Goal: Task Accomplishment & Management: Manage account settings

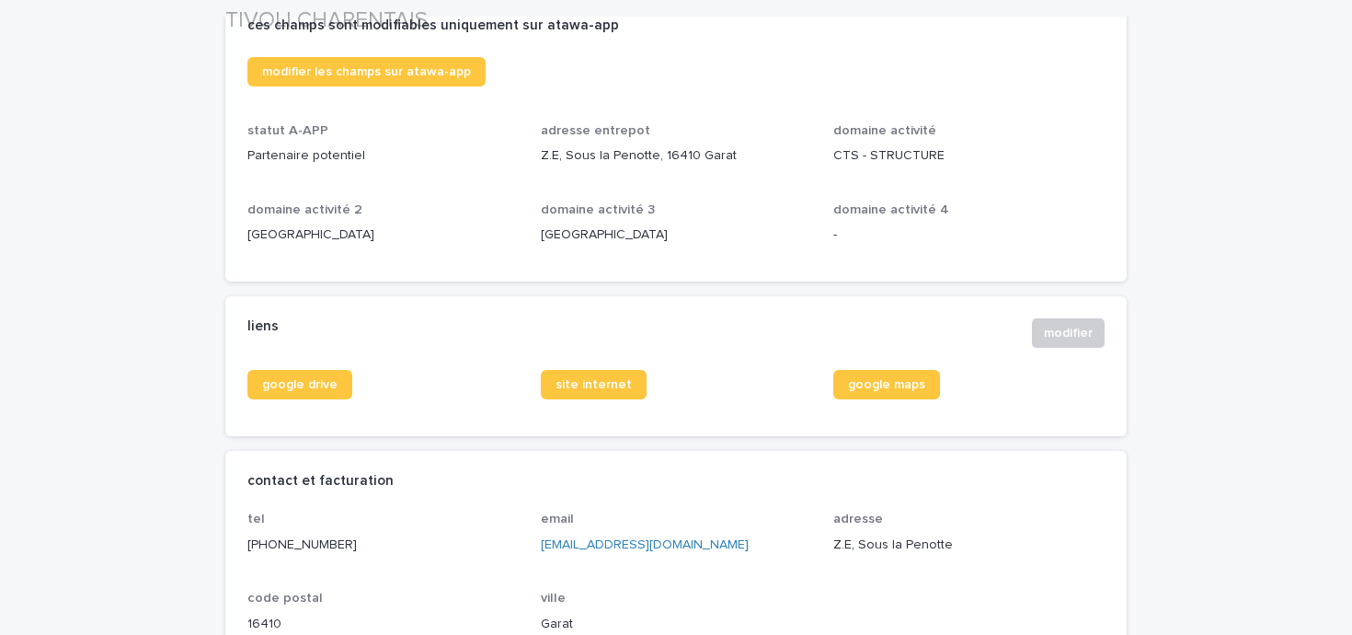
scroll to position [502, 0]
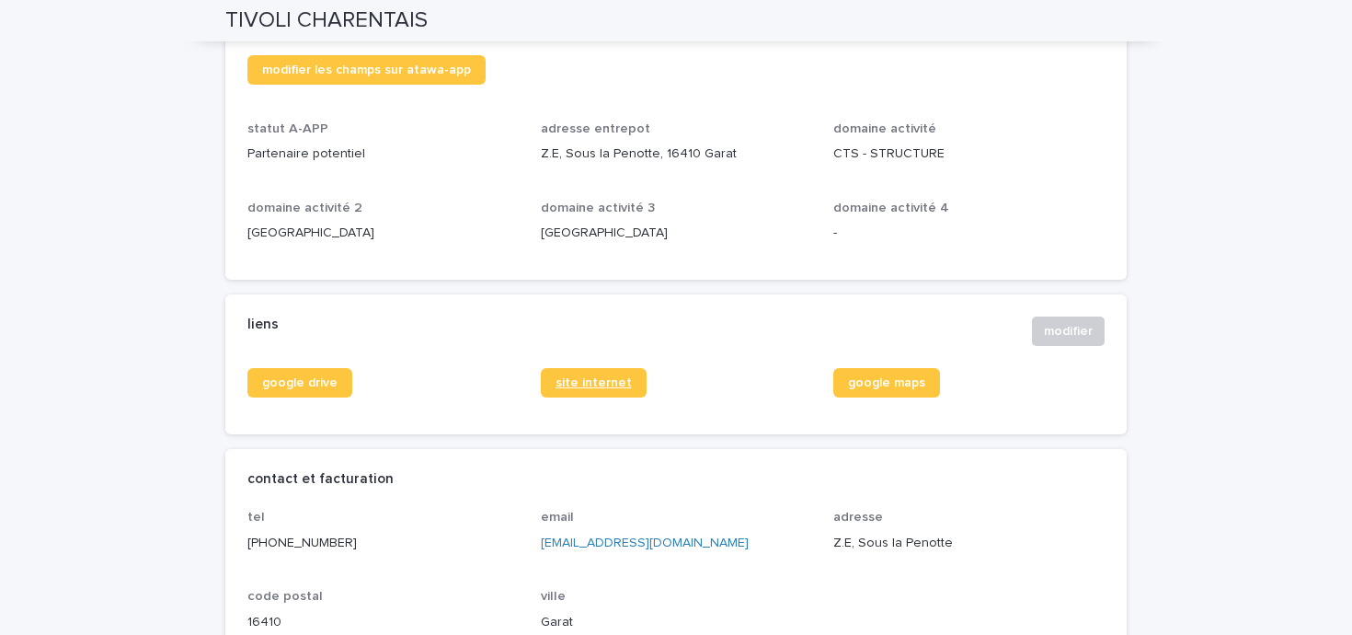
click at [545, 374] on link "site internet" at bounding box center [594, 382] width 106 height 29
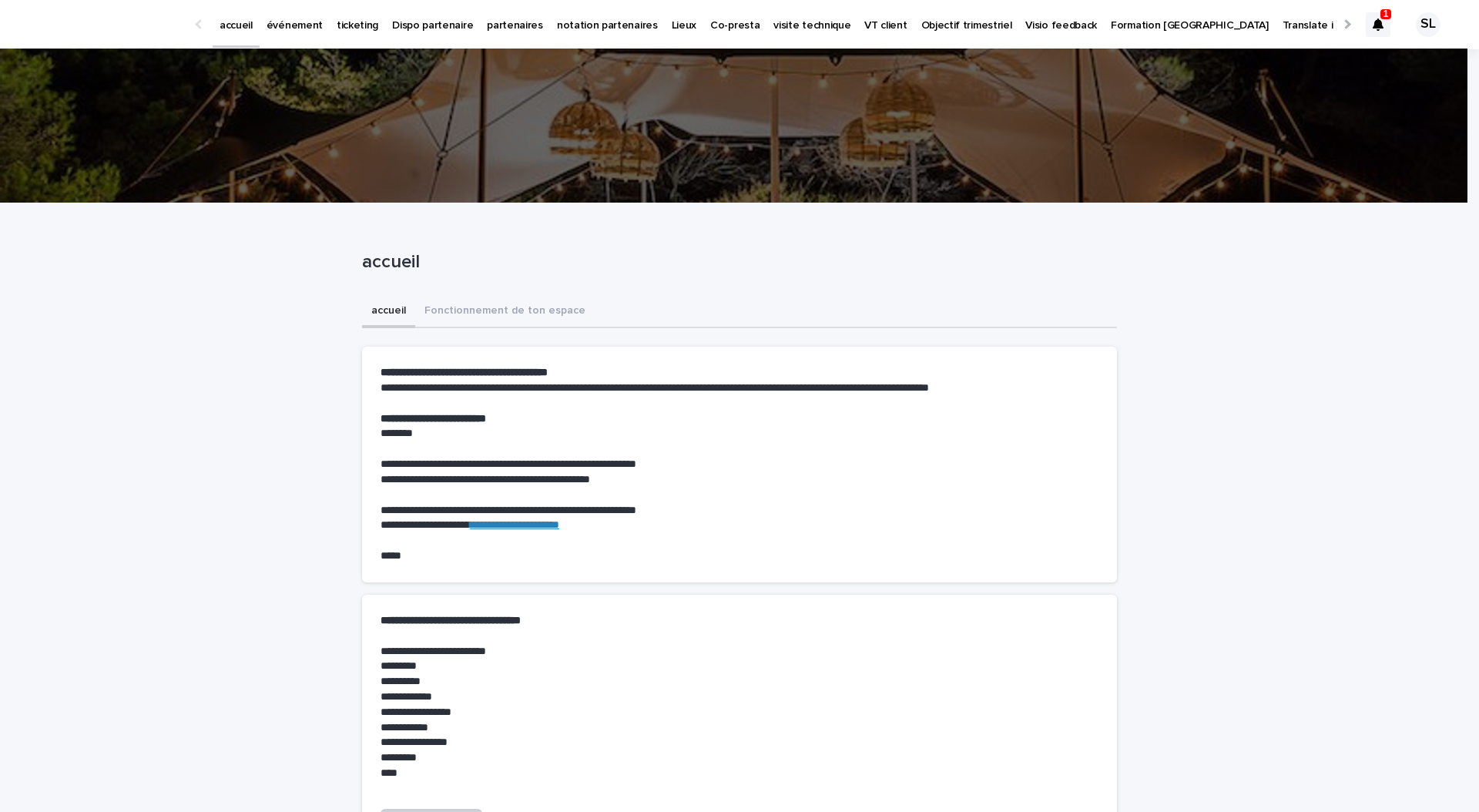
click at [300, 30] on p "événement" at bounding box center [294, 16] width 56 height 33
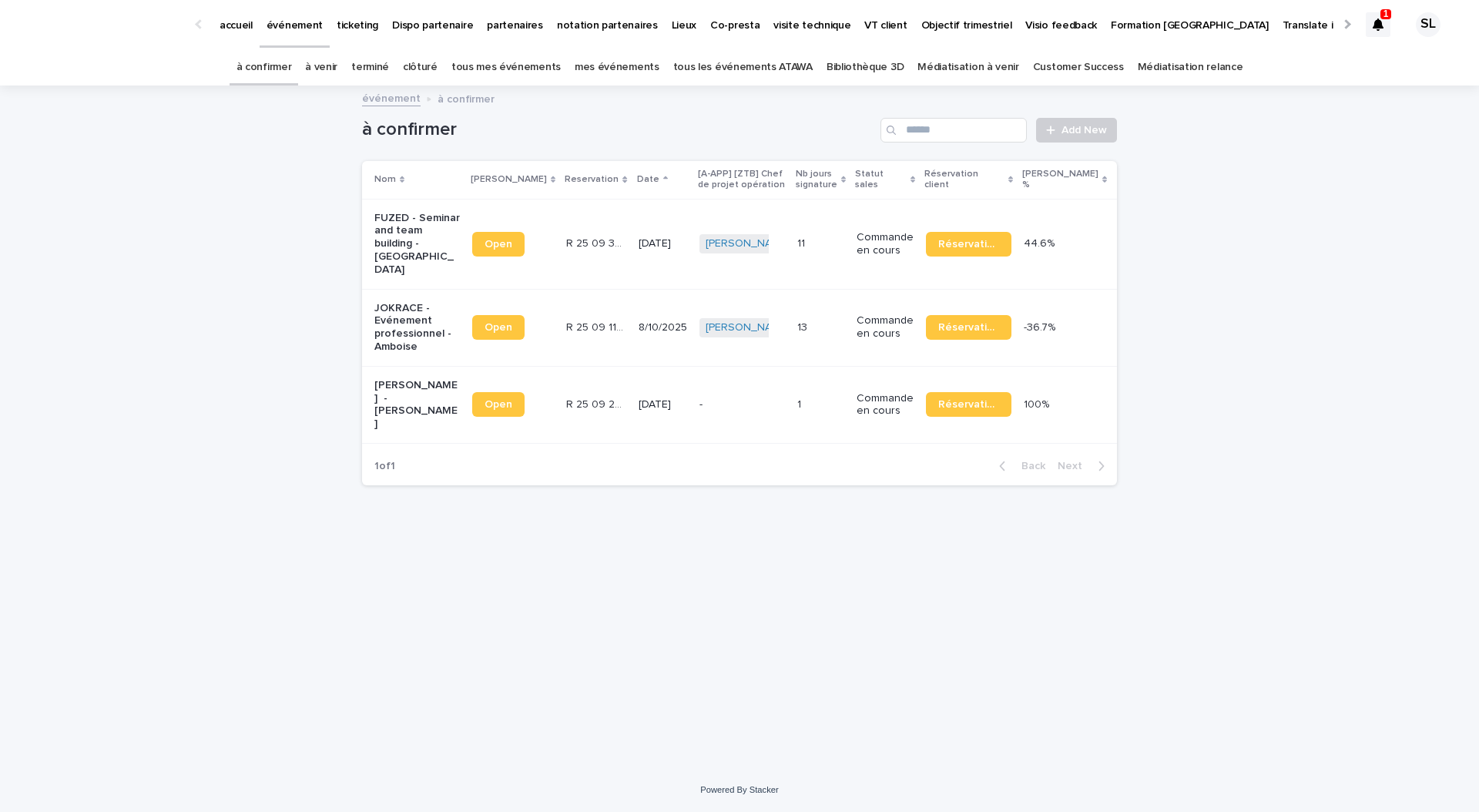
click at [338, 71] on link "à venir" at bounding box center [321, 67] width 33 height 36
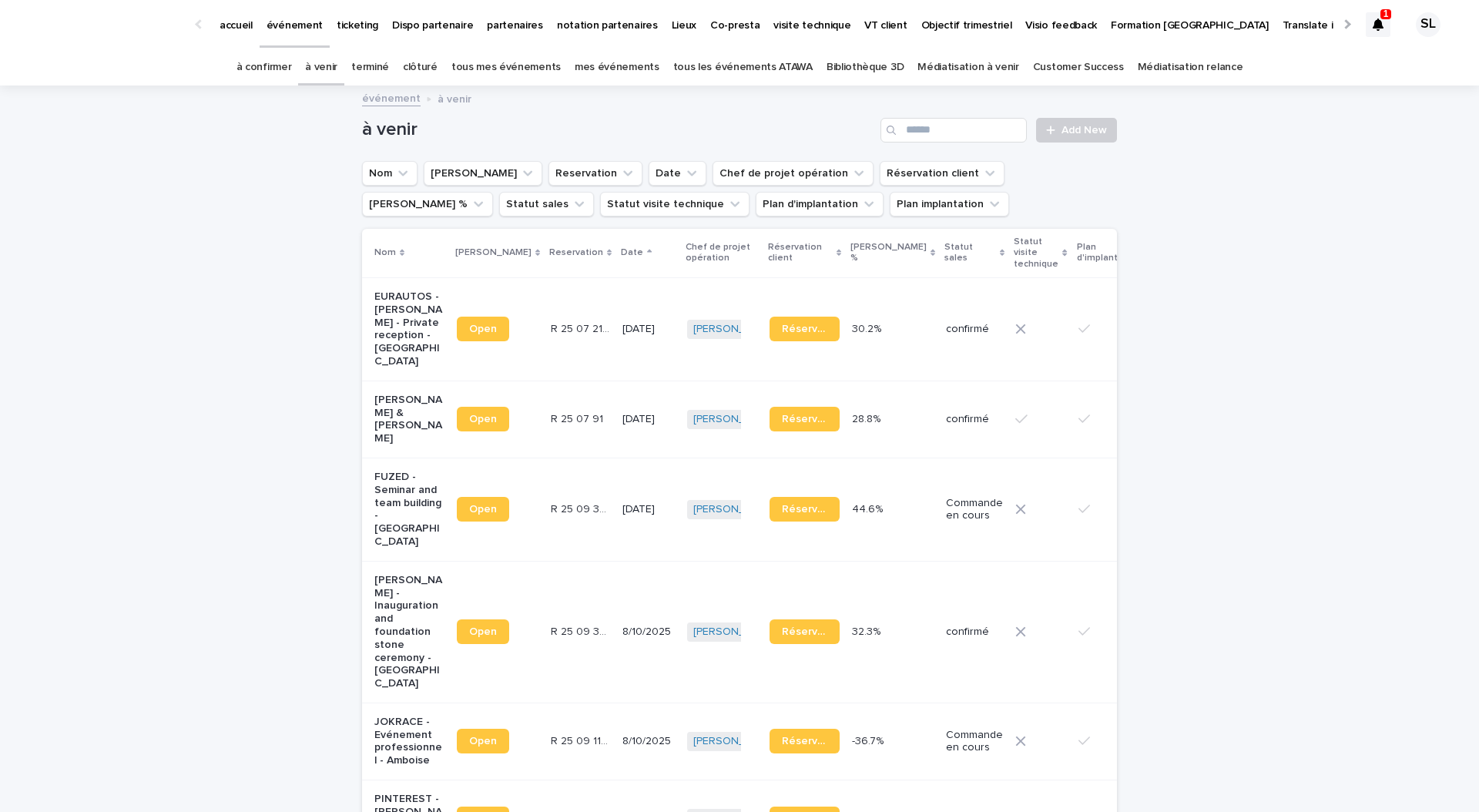
click at [389, 82] on link "terminé" at bounding box center [369, 67] width 38 height 36
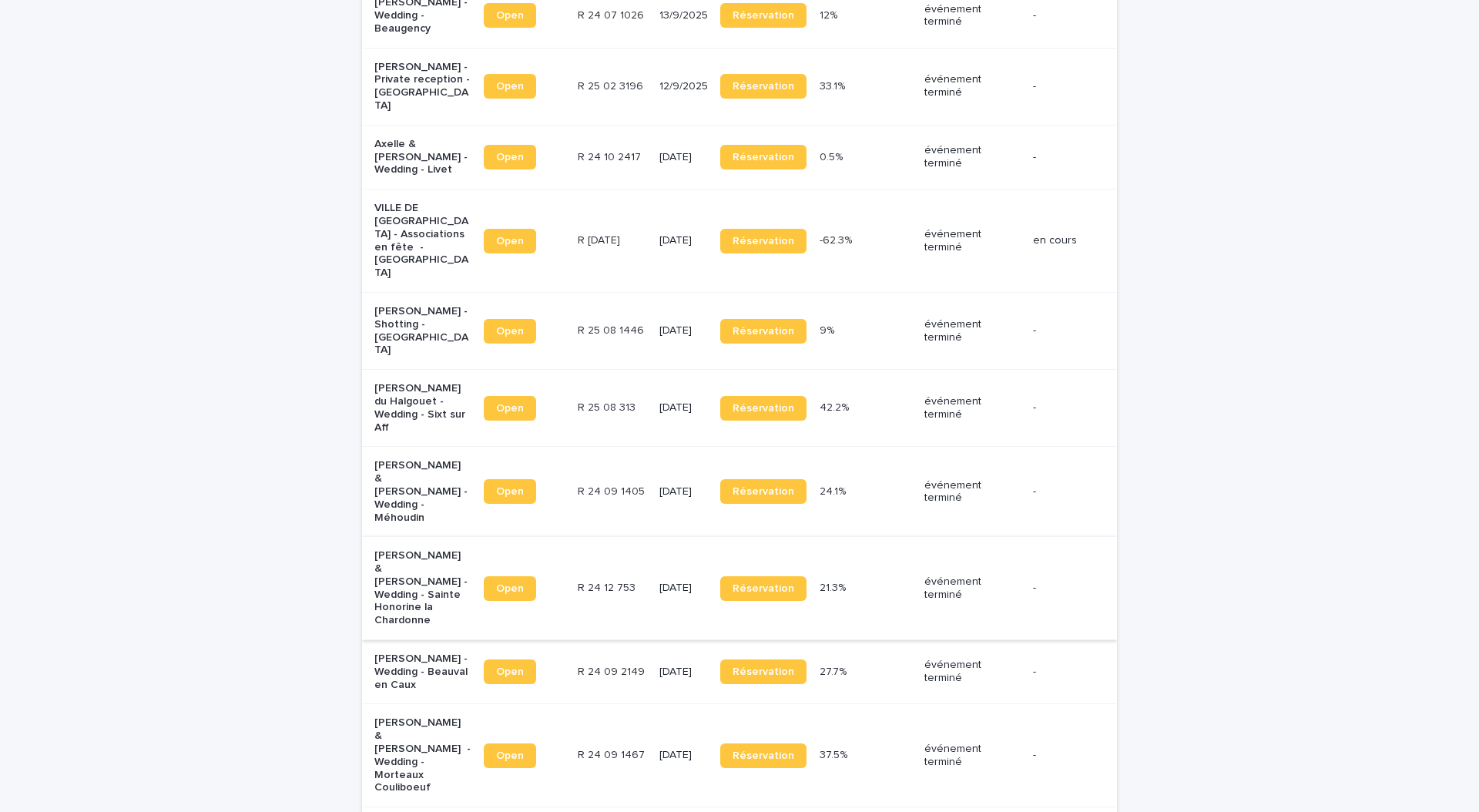
scroll to position [494, 0]
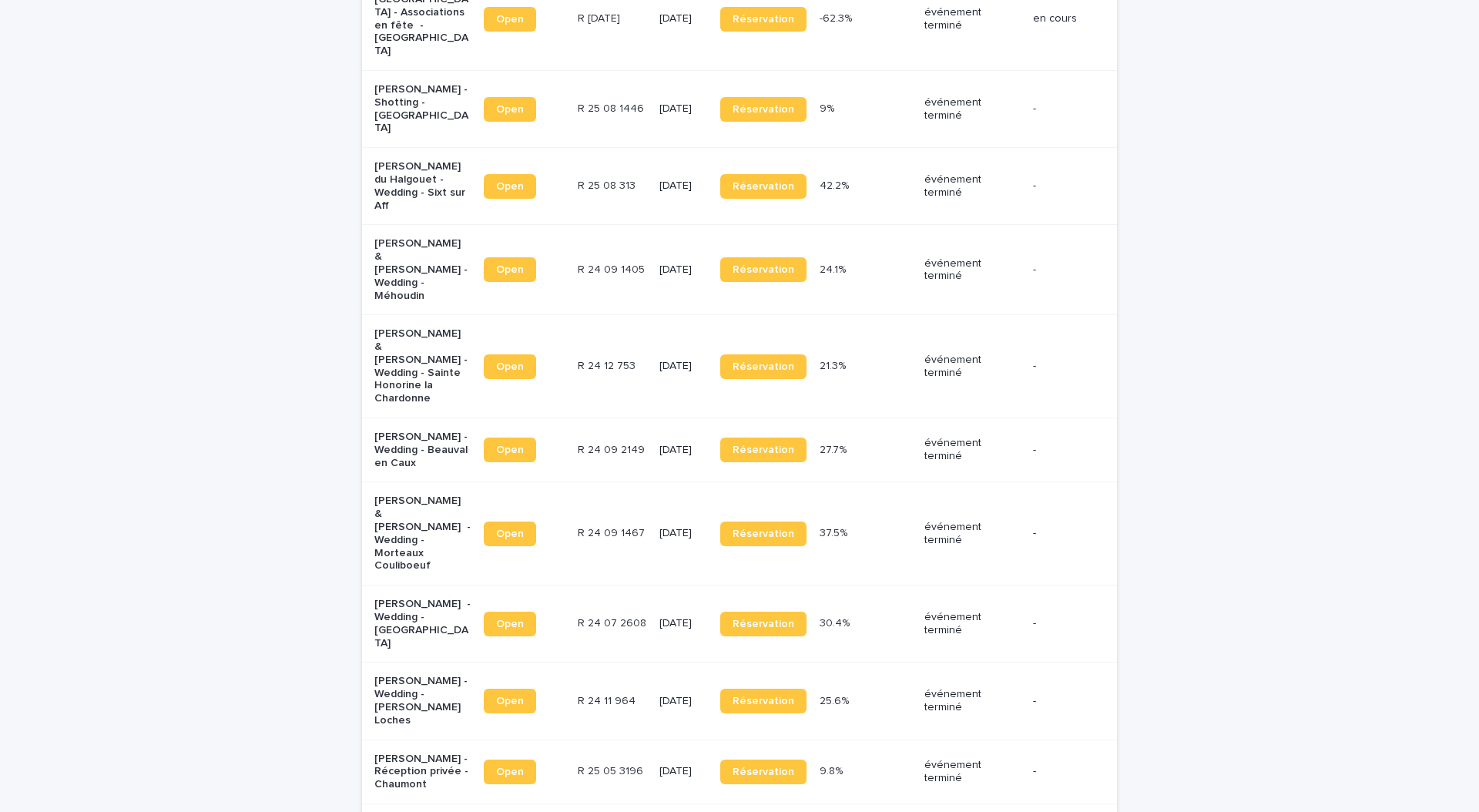
click at [472, 424] on div "Julie Bartolo - Wedding - Beauval en Caux" at bounding box center [423, 450] width 97 height 51
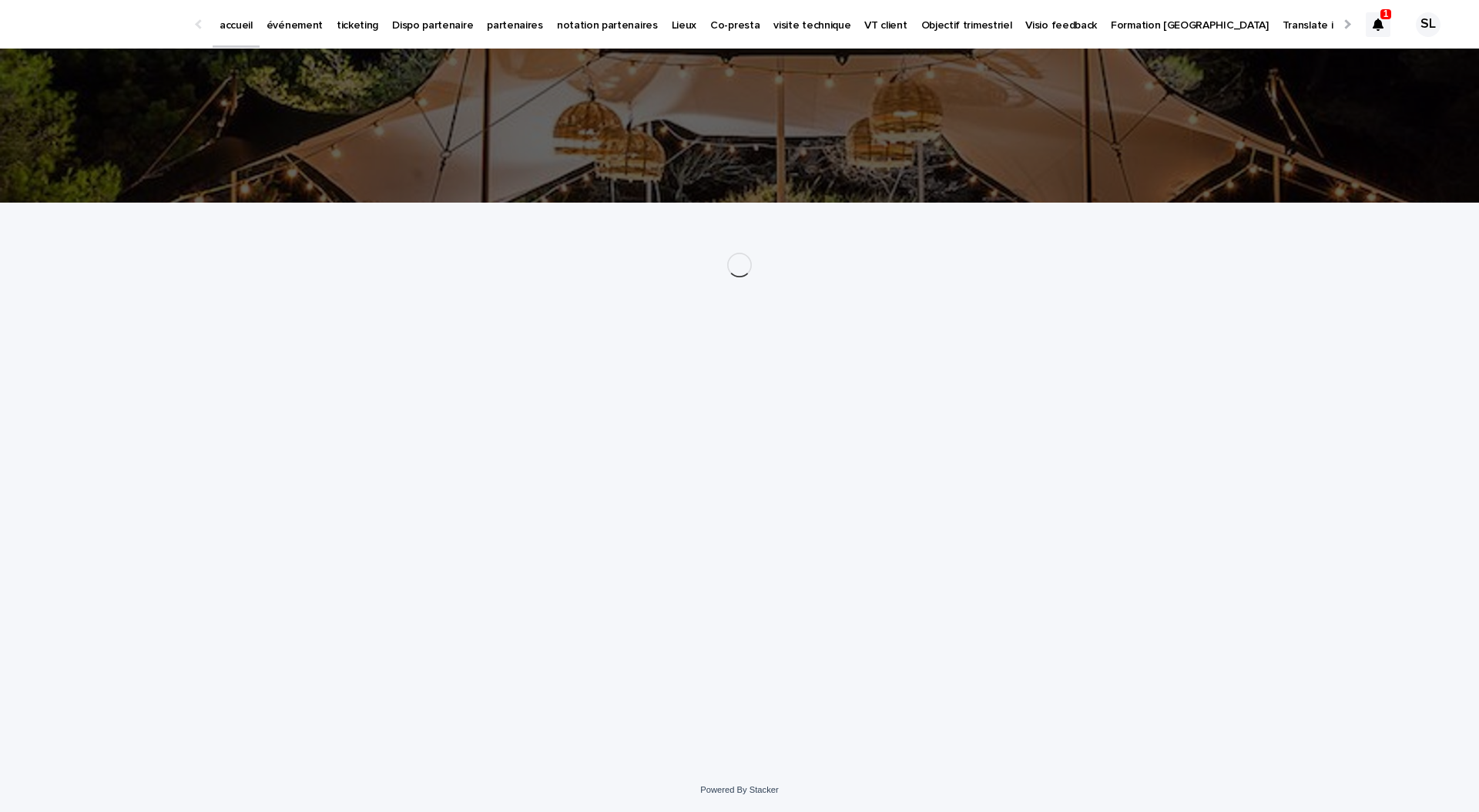
click at [296, 21] on p "événement" at bounding box center [294, 16] width 56 height 33
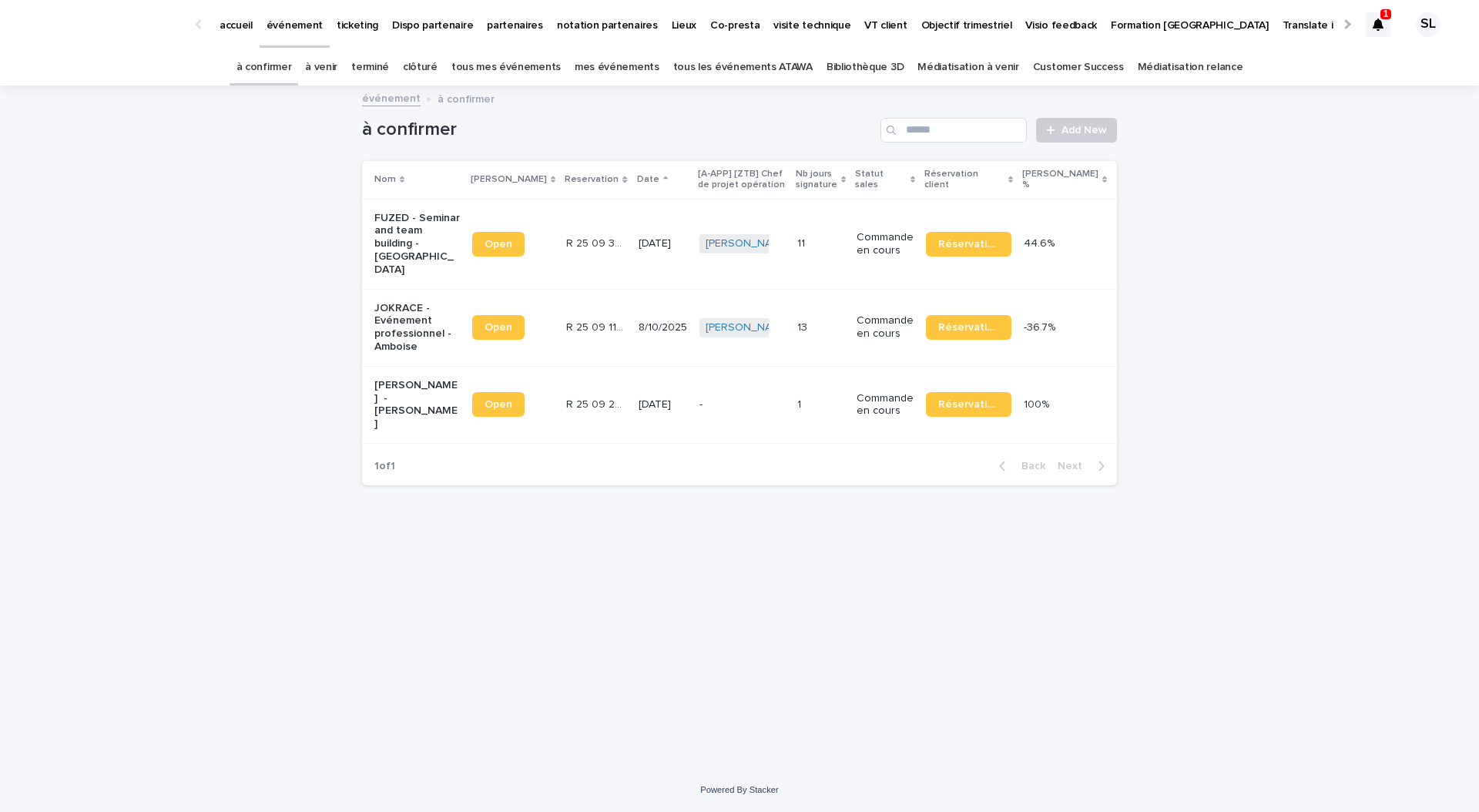
click at [396, 312] on p "JOKRACE - Evénement professionnel - Amboise" at bounding box center [417, 328] width 85 height 52
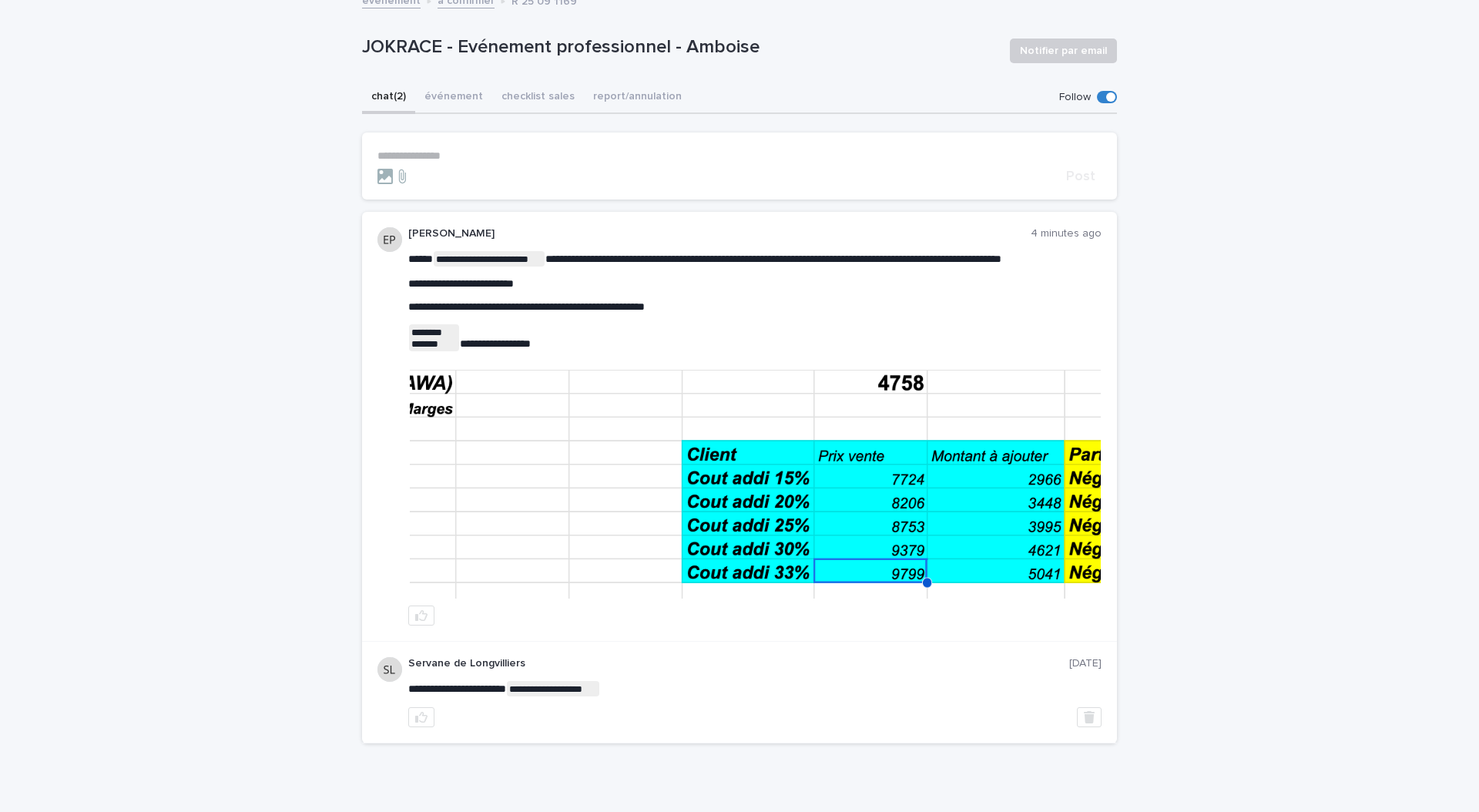
scroll to position [100, 0]
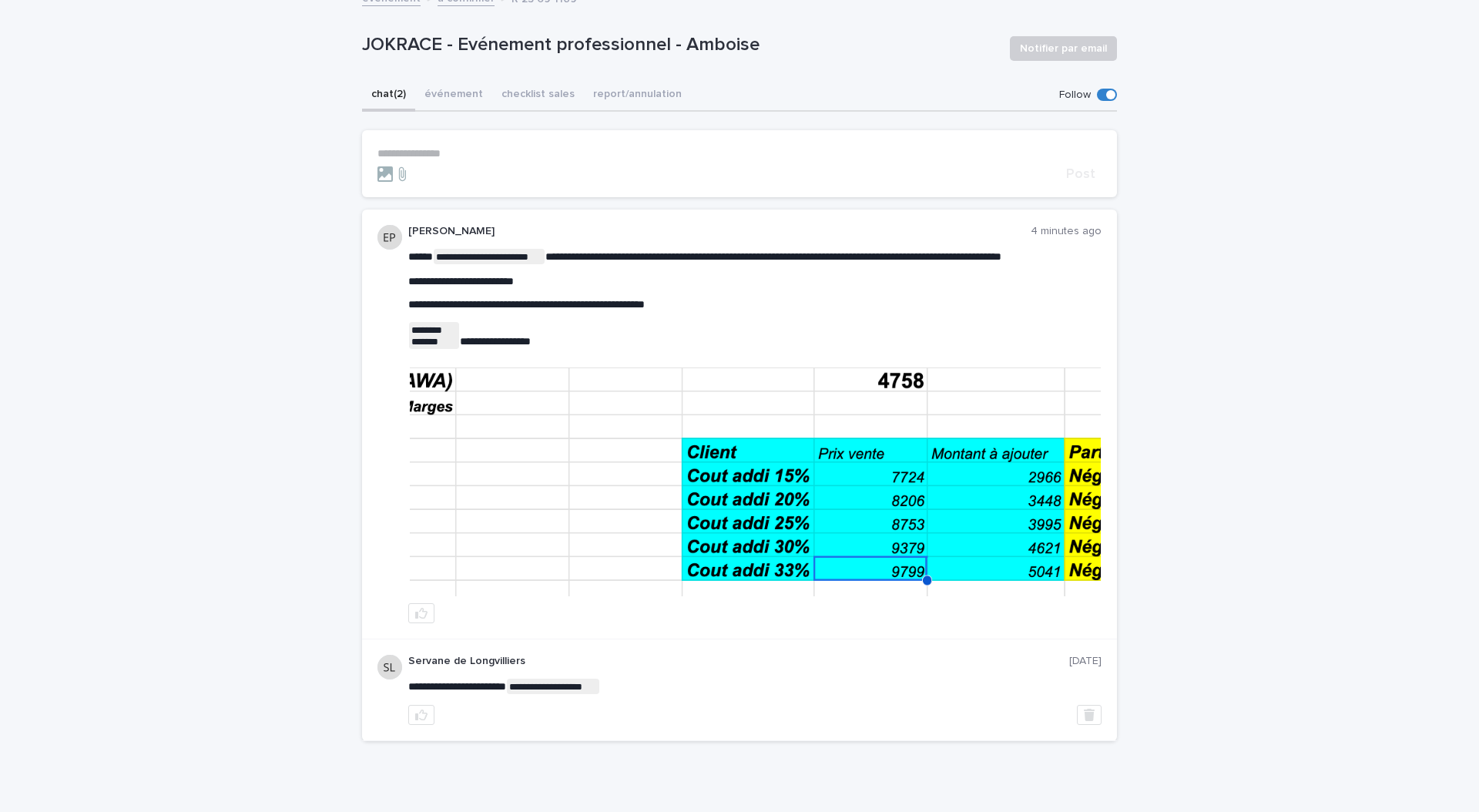
click at [726, 466] on img at bounding box center [755, 481] width 691 height 229
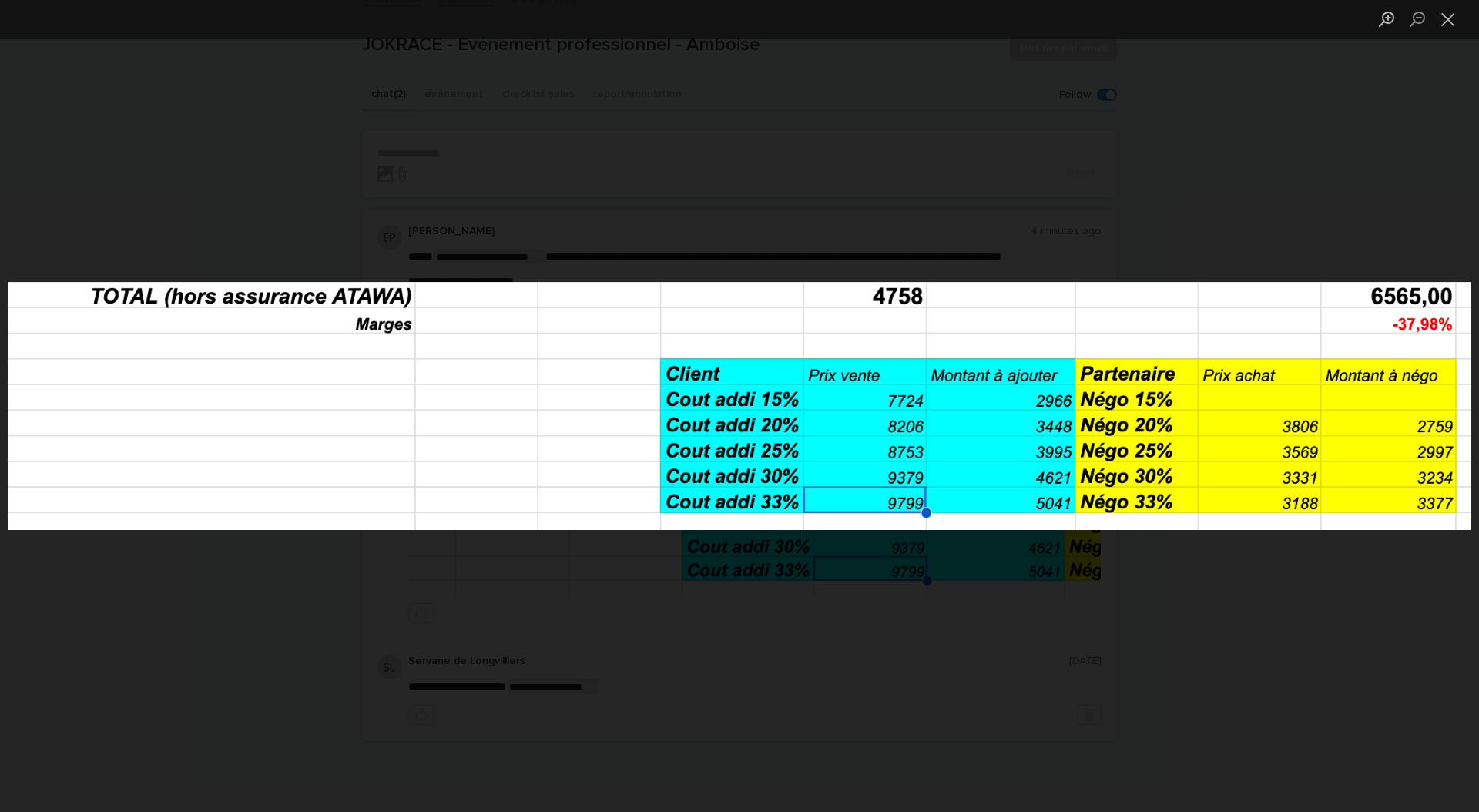
click at [946, 544] on div "Lightbox" at bounding box center [740, 406] width 1479 height 812
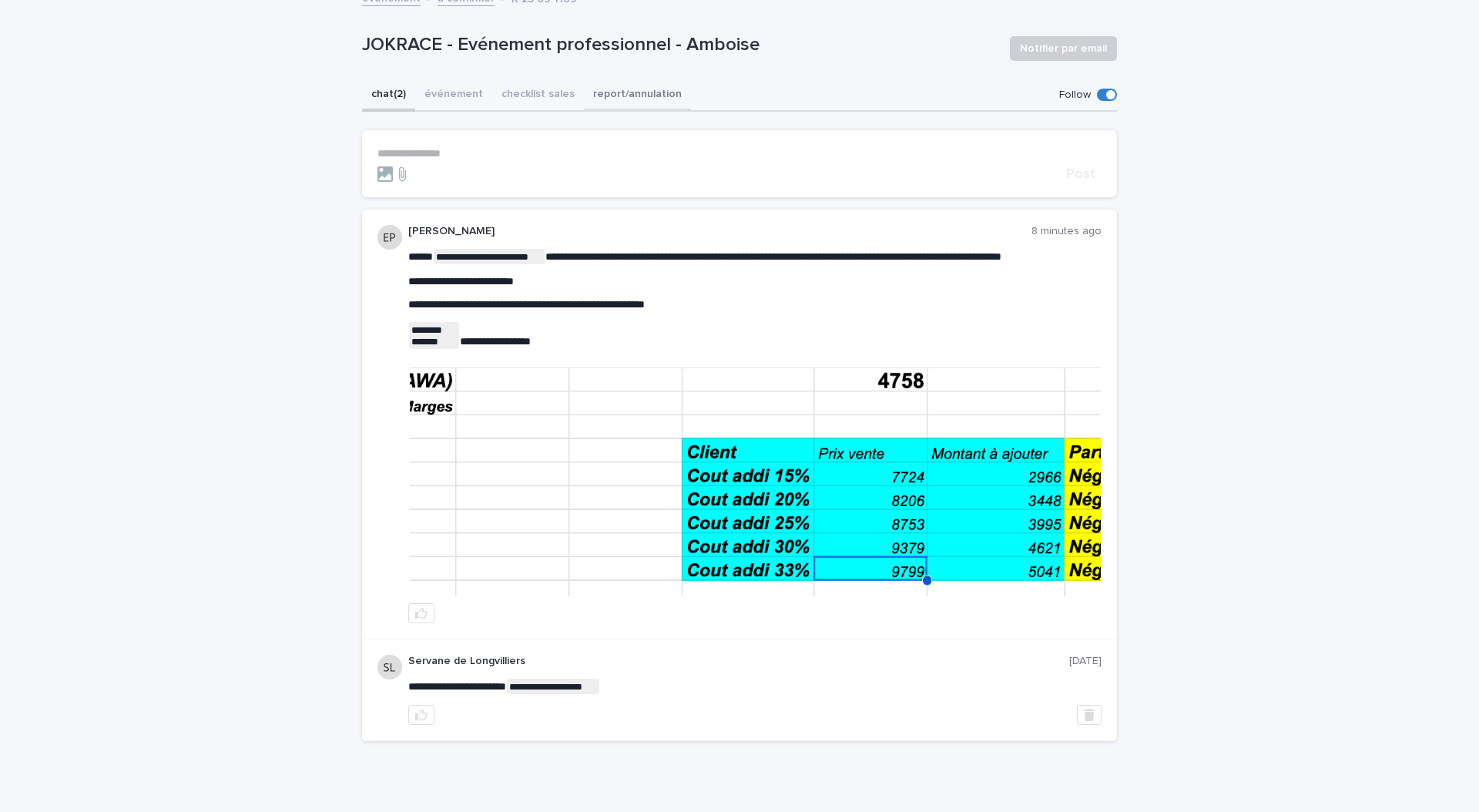
scroll to position [0, 0]
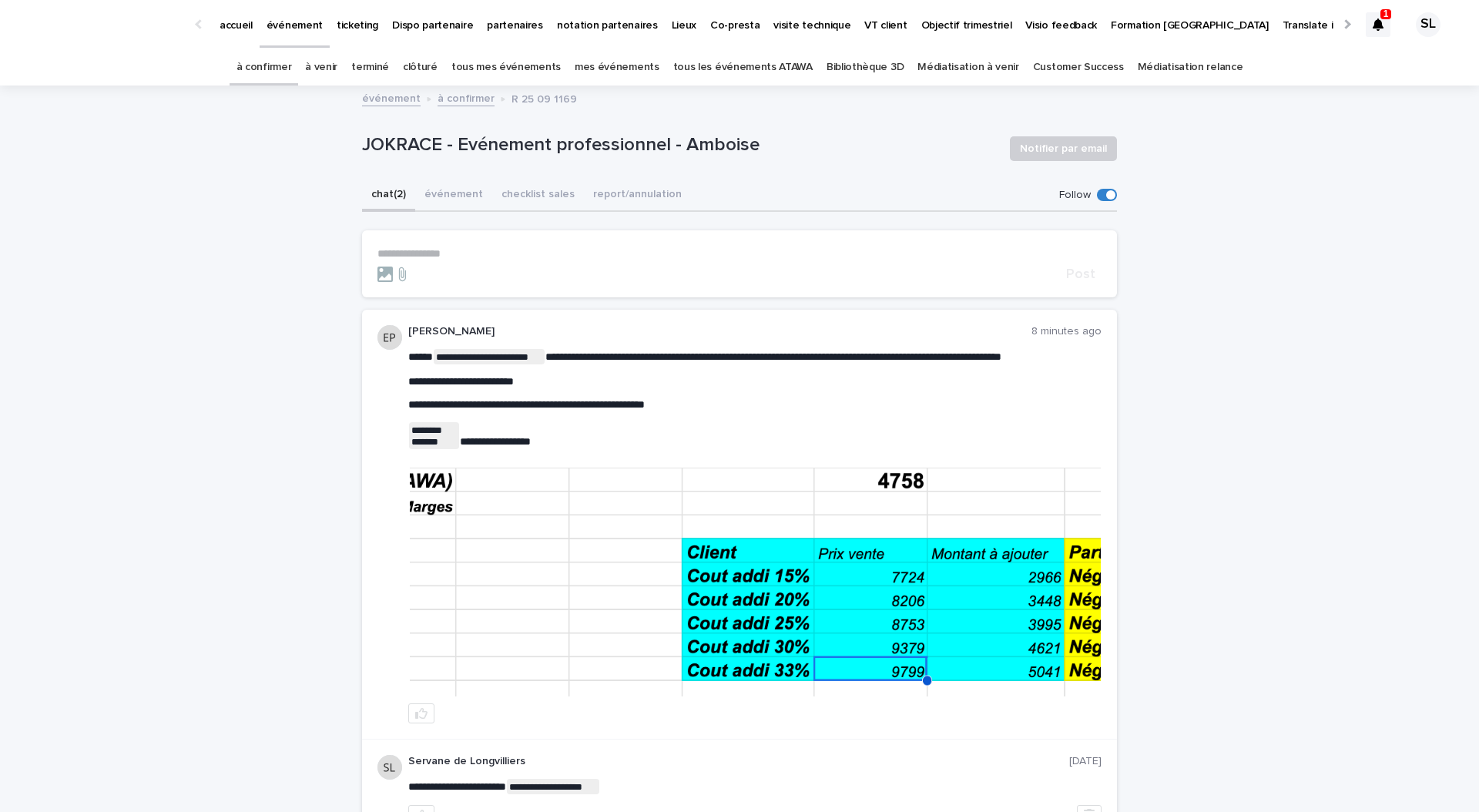
click at [409, 63] on div "clôturé" at bounding box center [420, 67] width 49 height 36
click at [389, 67] on link "terminé" at bounding box center [369, 67] width 38 height 36
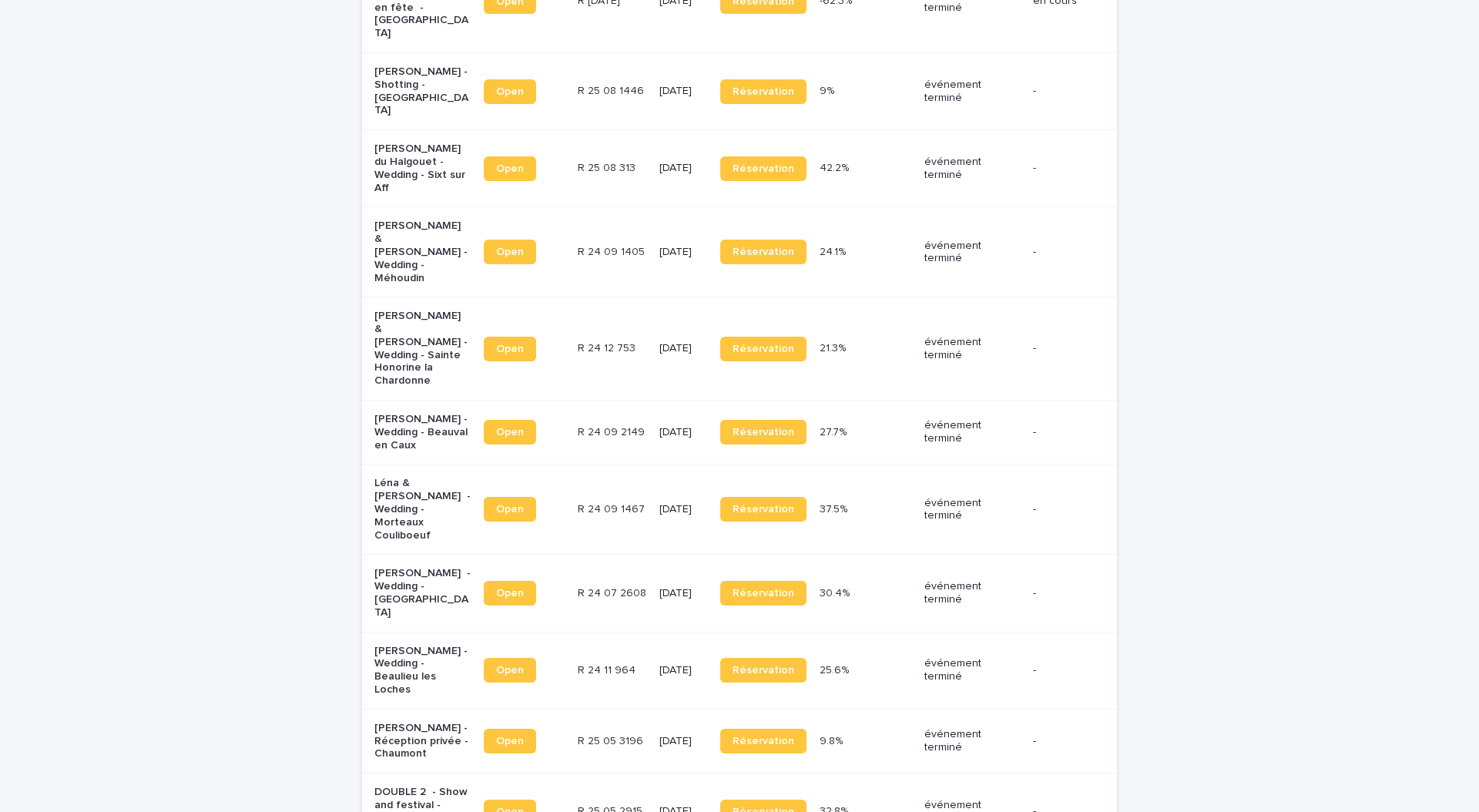
scroll to position [513, 0]
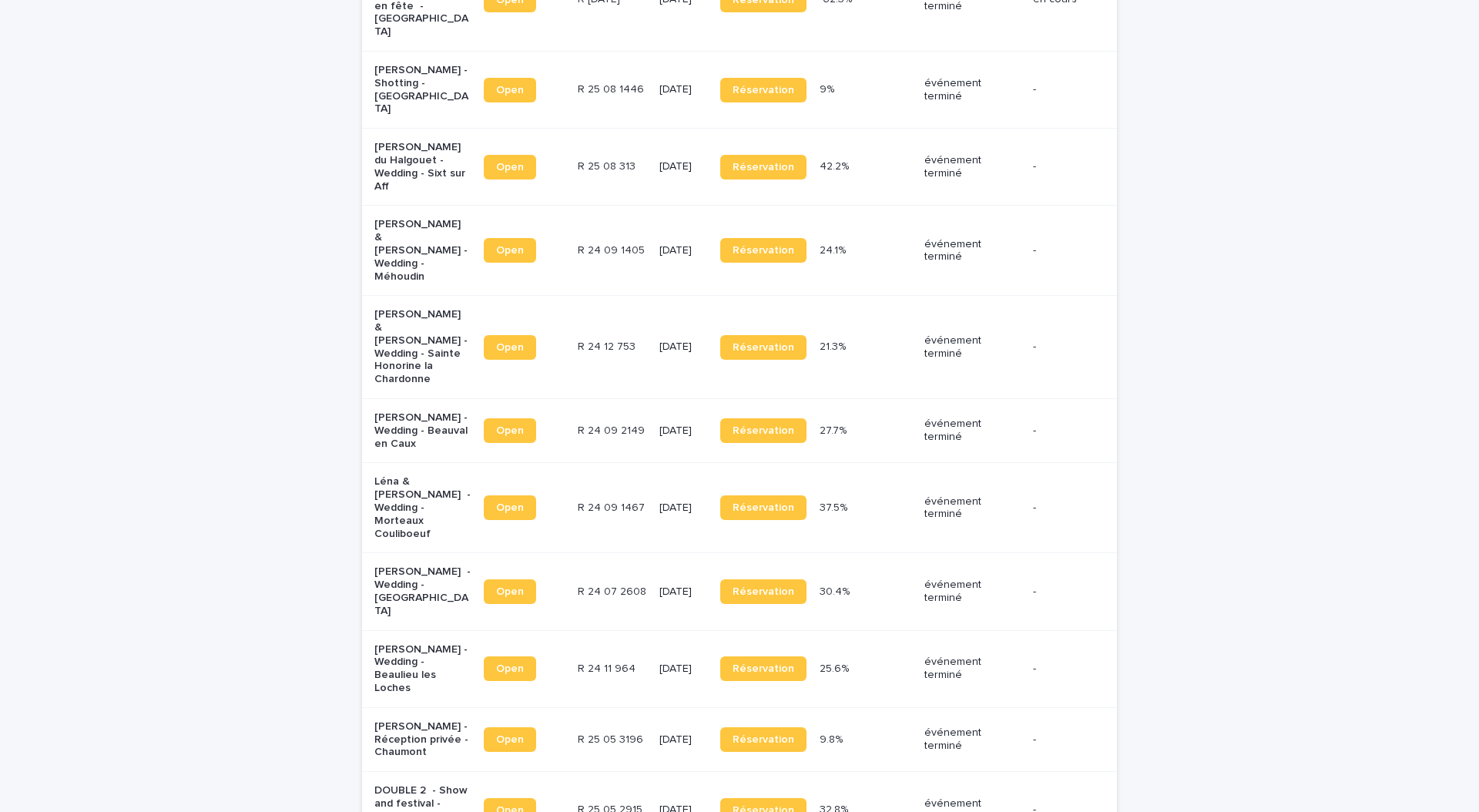
click at [435, 411] on p "Julie Bartolo - Wedding - Beauval en Caux" at bounding box center [422, 430] width 96 height 39
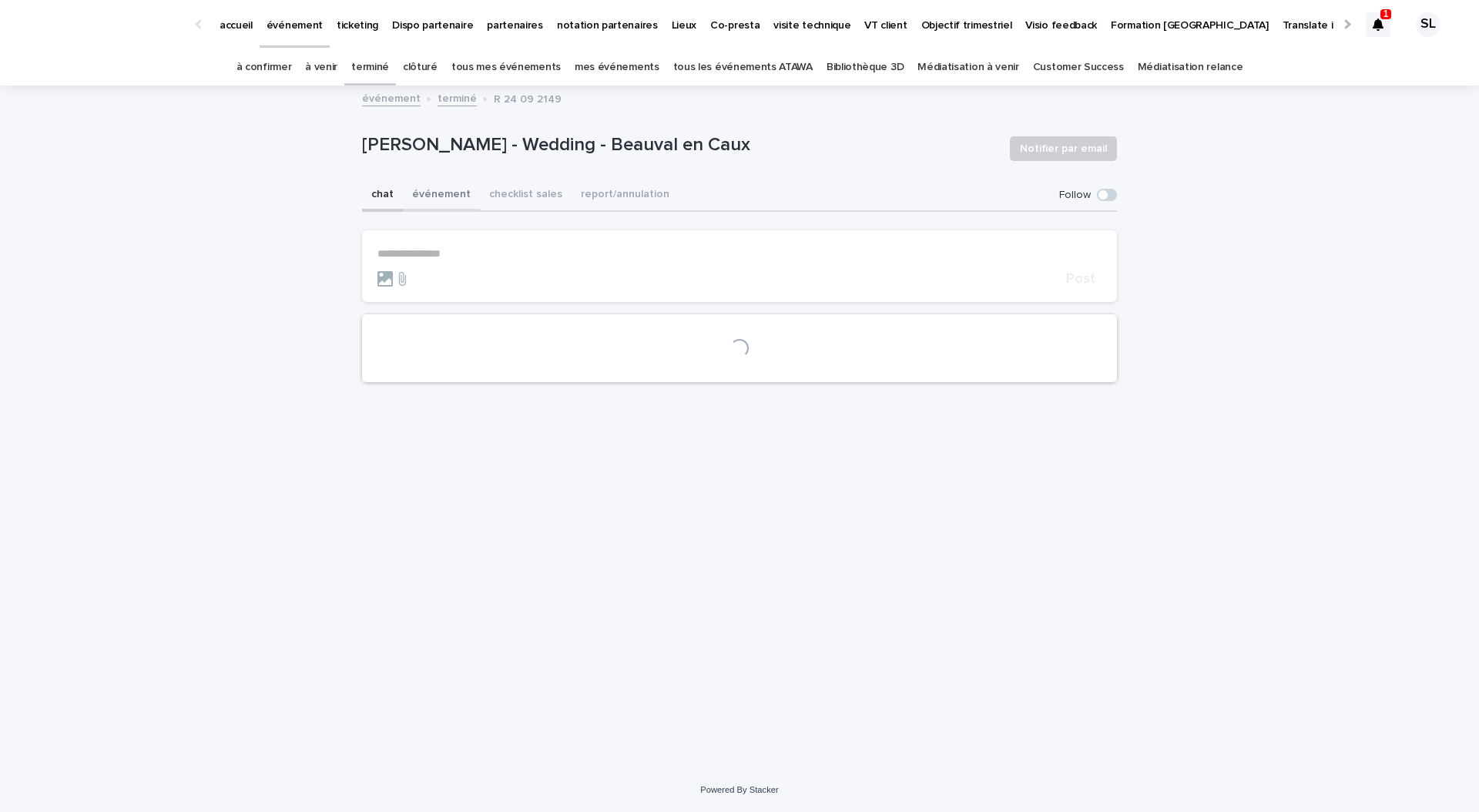
click at [441, 184] on button "événement" at bounding box center [441, 195] width 77 height 33
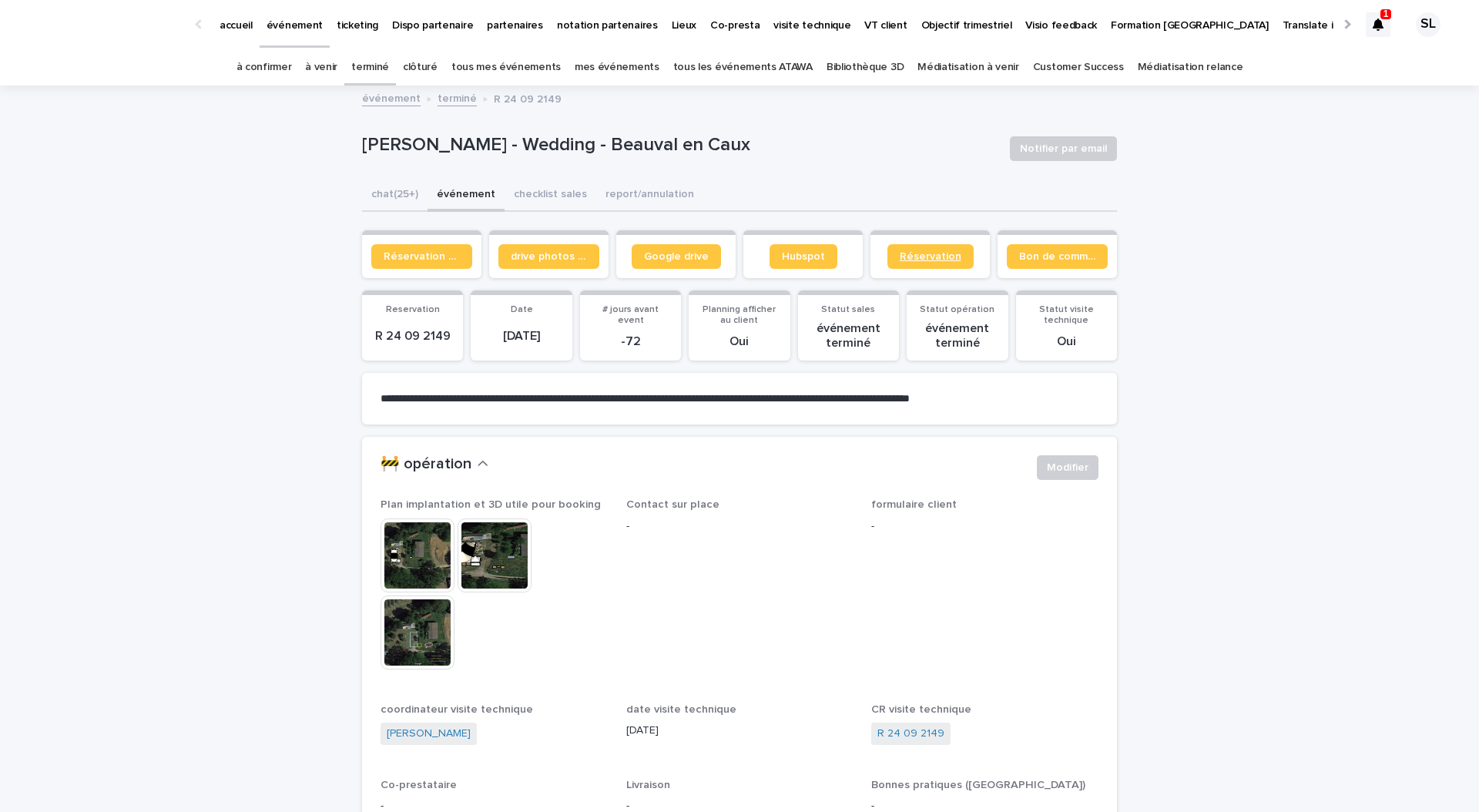
click at [924, 253] on span "Réservation" at bounding box center [930, 256] width 62 height 11
click at [1090, 255] on span "Bon de commande" at bounding box center [1057, 256] width 76 height 11
click at [1366, 13] on div at bounding box center [1378, 24] width 24 height 24
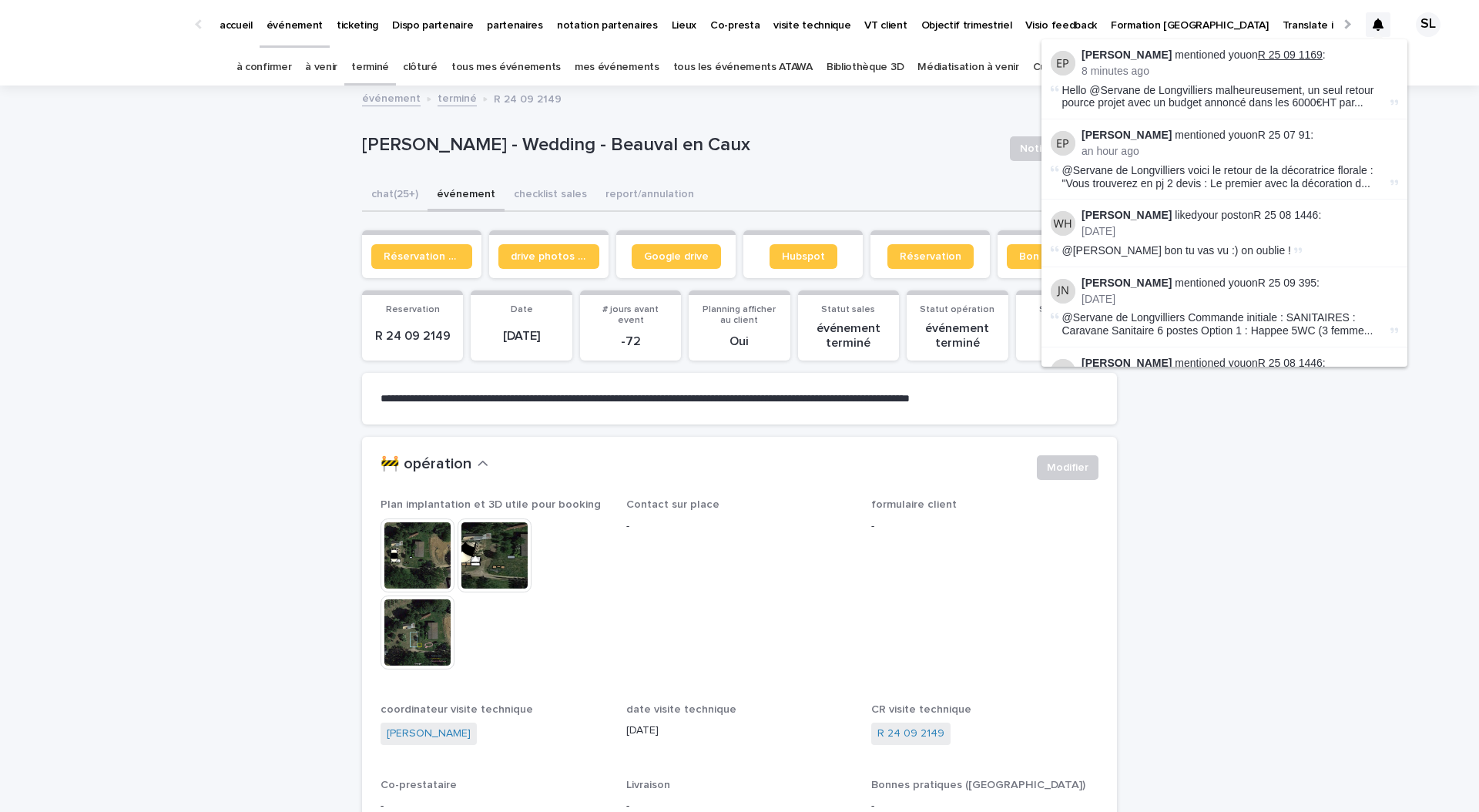
click at [1264, 53] on link "R 25 09 1169" at bounding box center [1290, 54] width 64 height 13
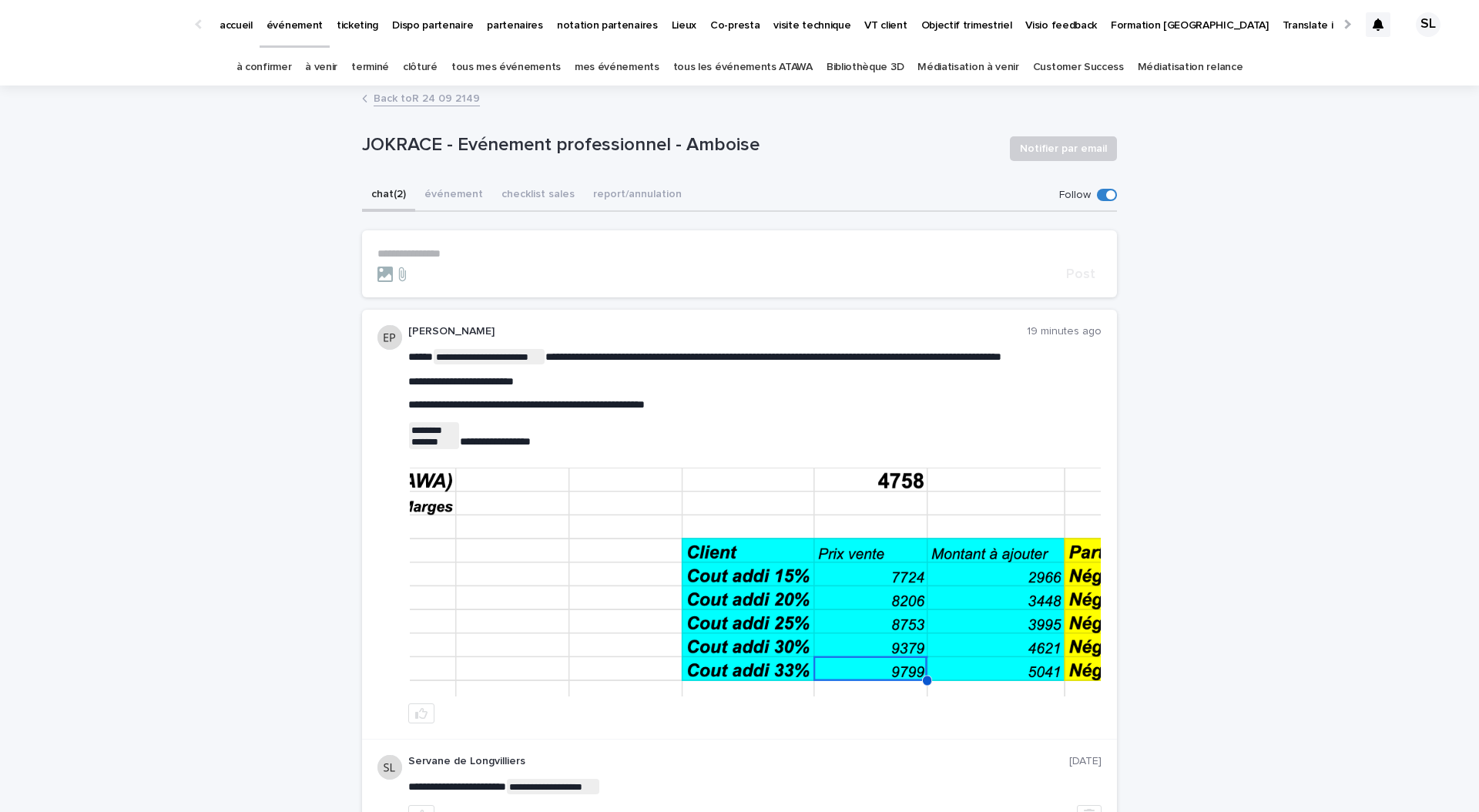
click at [336, 68] on link "à venir" at bounding box center [321, 67] width 33 height 36
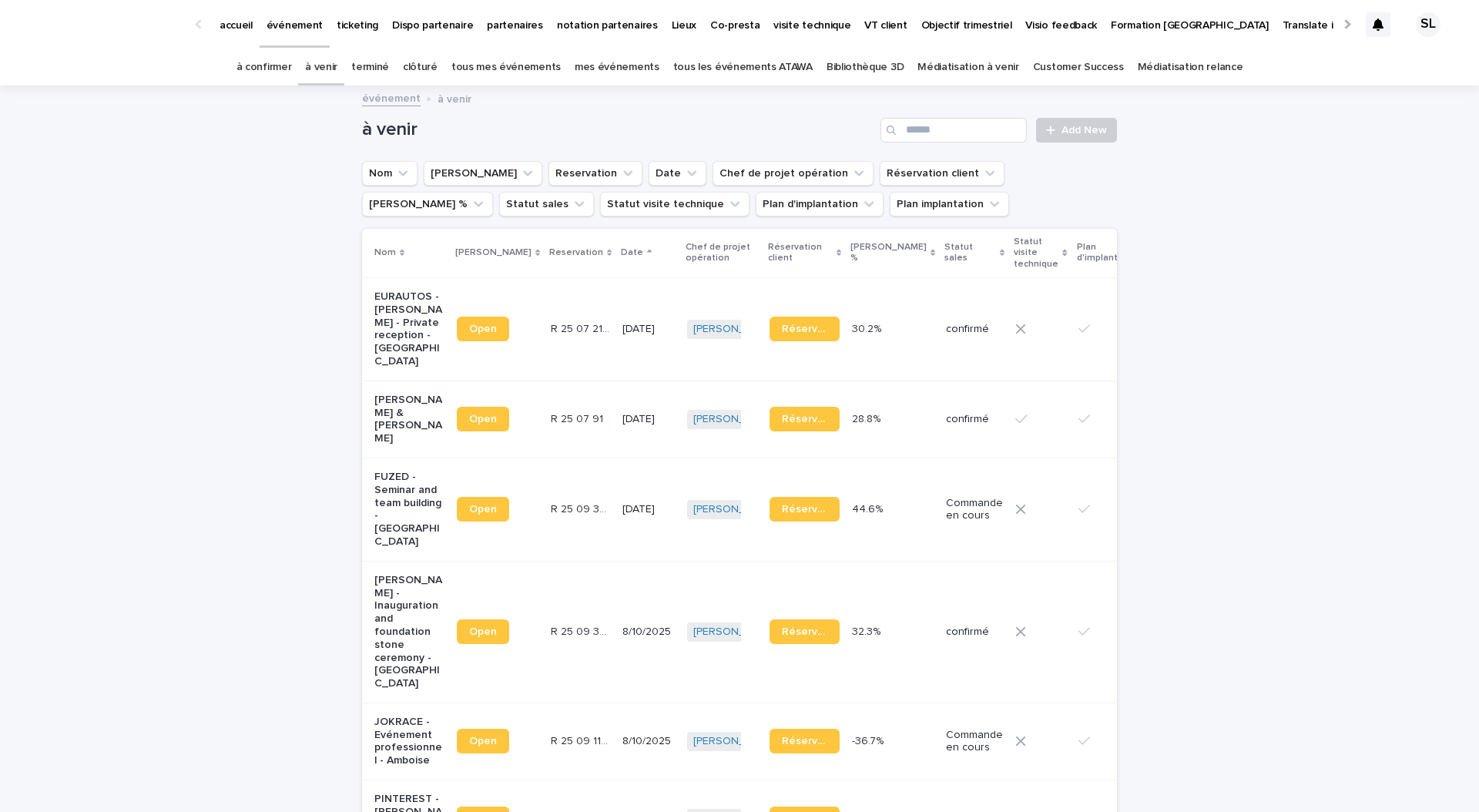
click at [267, 80] on link "à confirmer" at bounding box center [264, 67] width 55 height 36
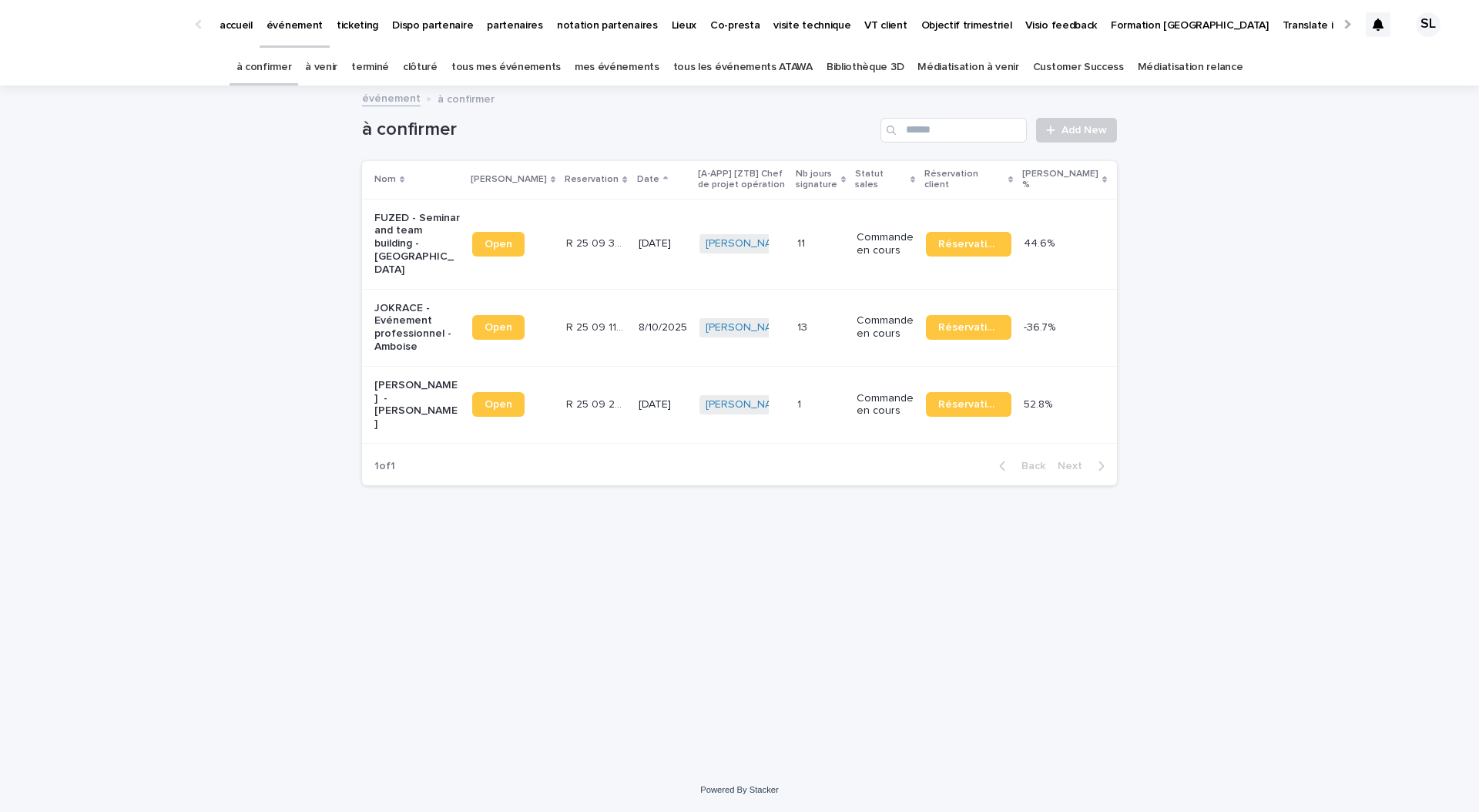
click at [750, 389] on div "Estelle Prochasson + 0" at bounding box center [742, 405] width 85 height 32
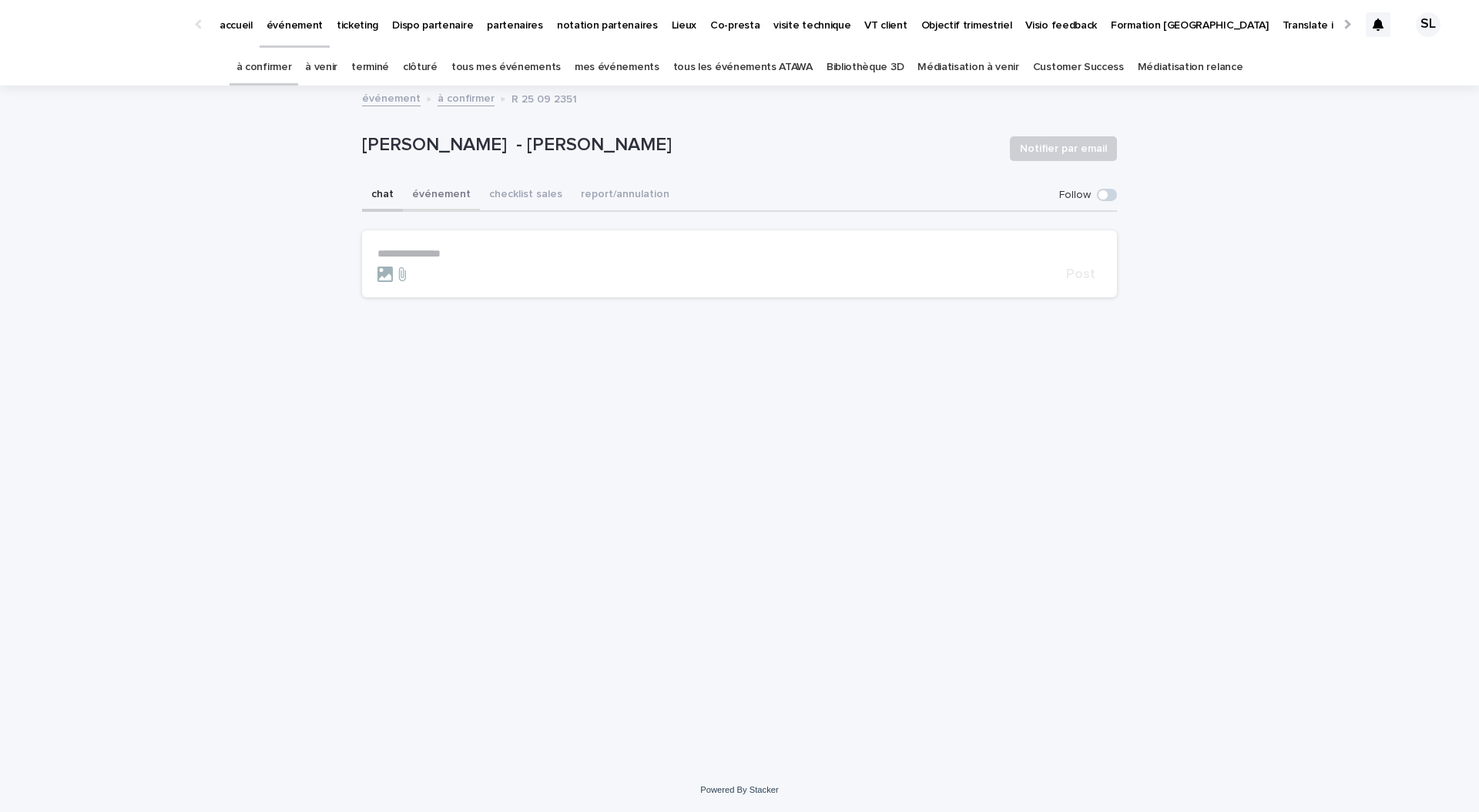
click at [437, 199] on button "événement" at bounding box center [441, 195] width 77 height 33
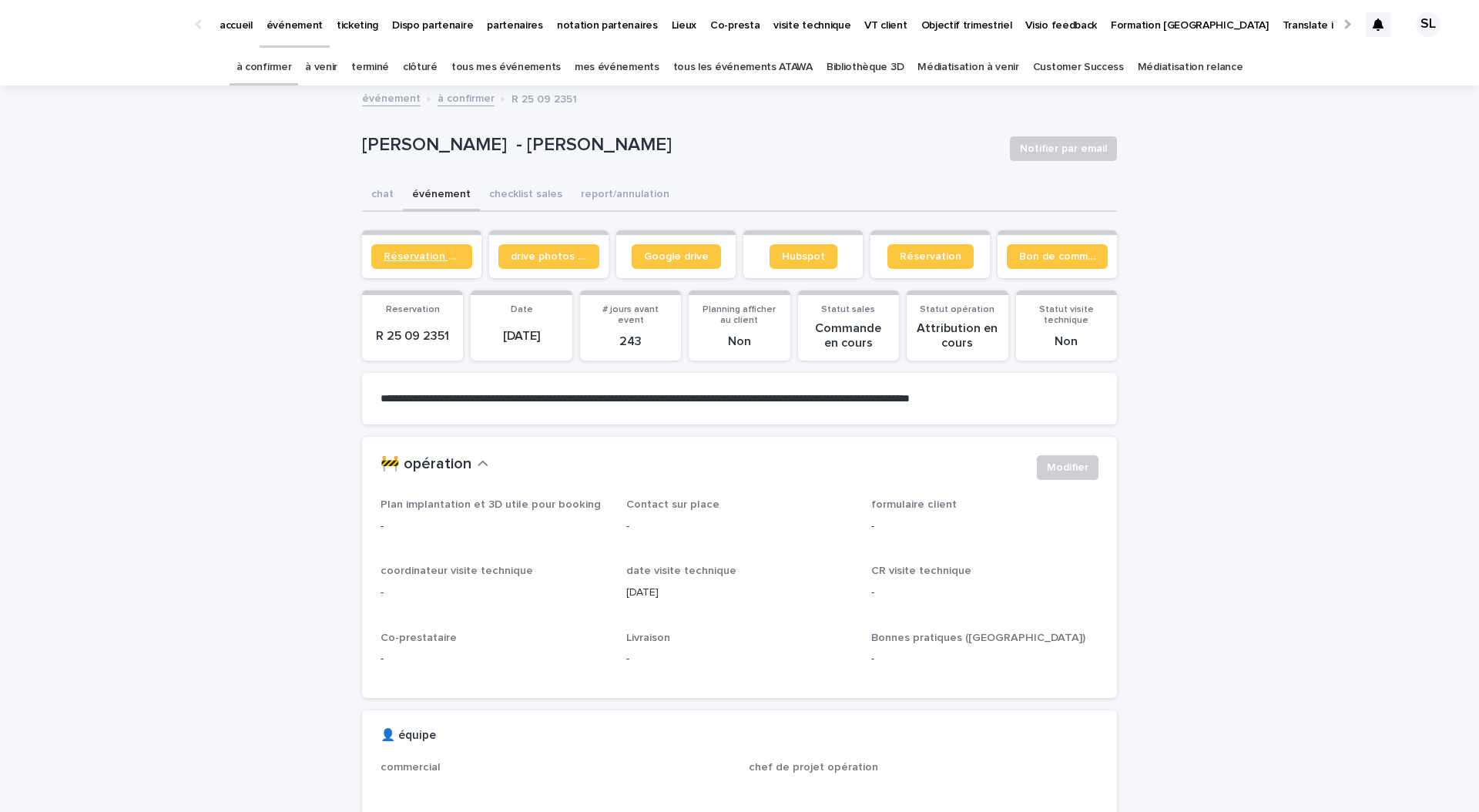
click at [428, 264] on link "Réservation client" at bounding box center [421, 256] width 101 height 24
click at [277, 71] on link "à confirmer" at bounding box center [264, 67] width 55 height 36
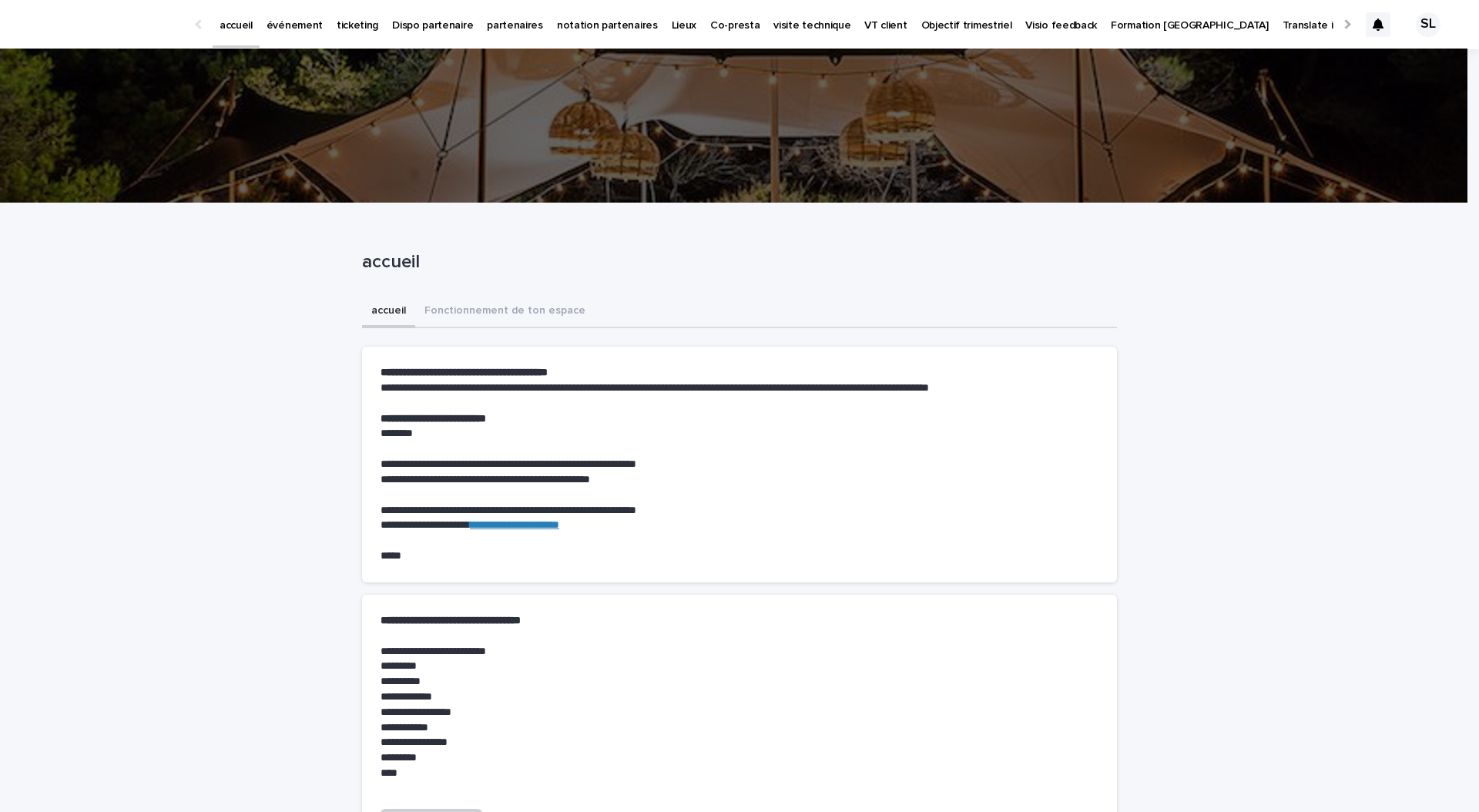
click at [330, 16] on div "ticketing" at bounding box center [358, 16] width 55 height 33
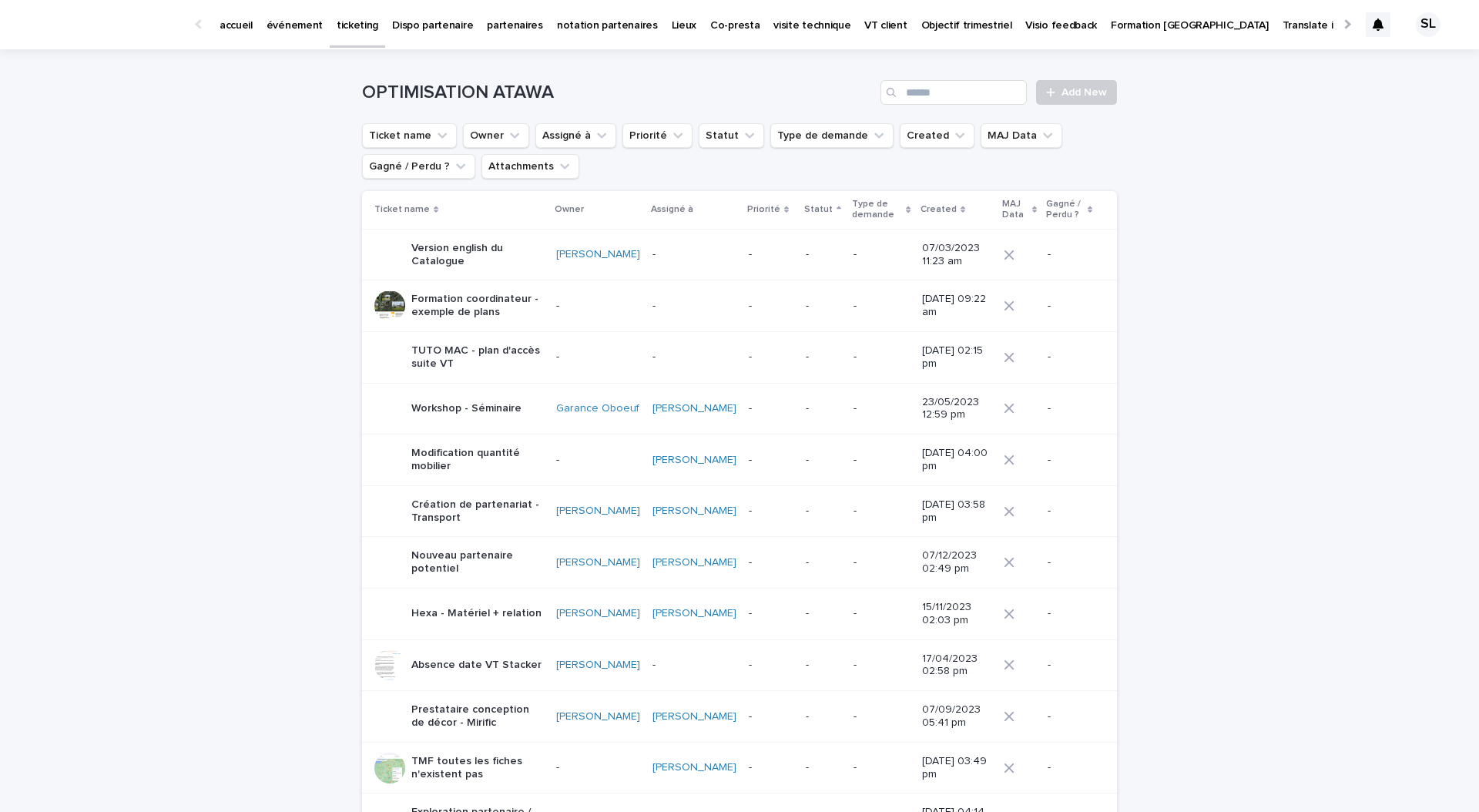
click at [291, 25] on p "événement" at bounding box center [294, 16] width 56 height 33
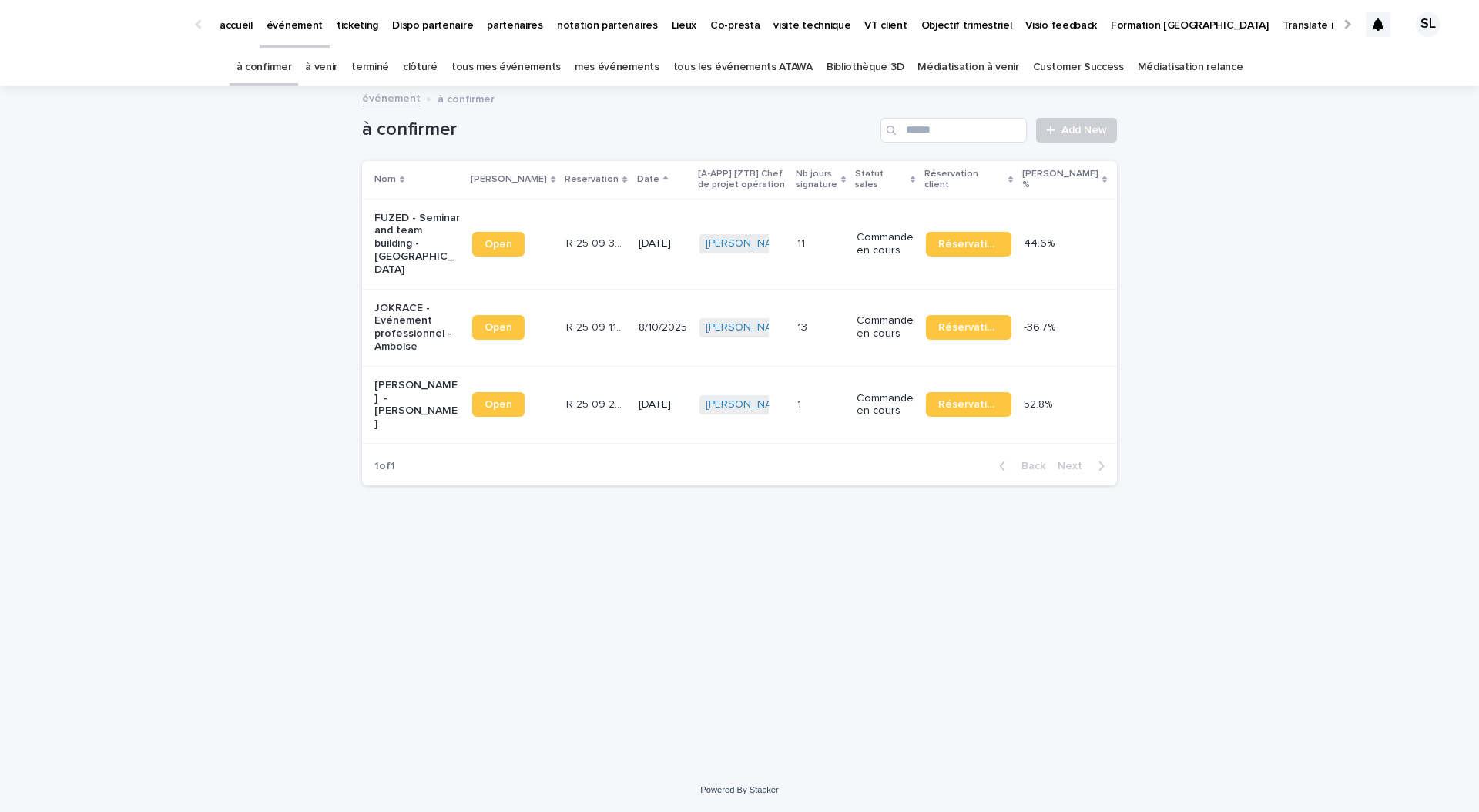
click at [388, 302] on p "JOKRACE - Evénement professionnel - Amboise" at bounding box center [417, 328] width 85 height 52
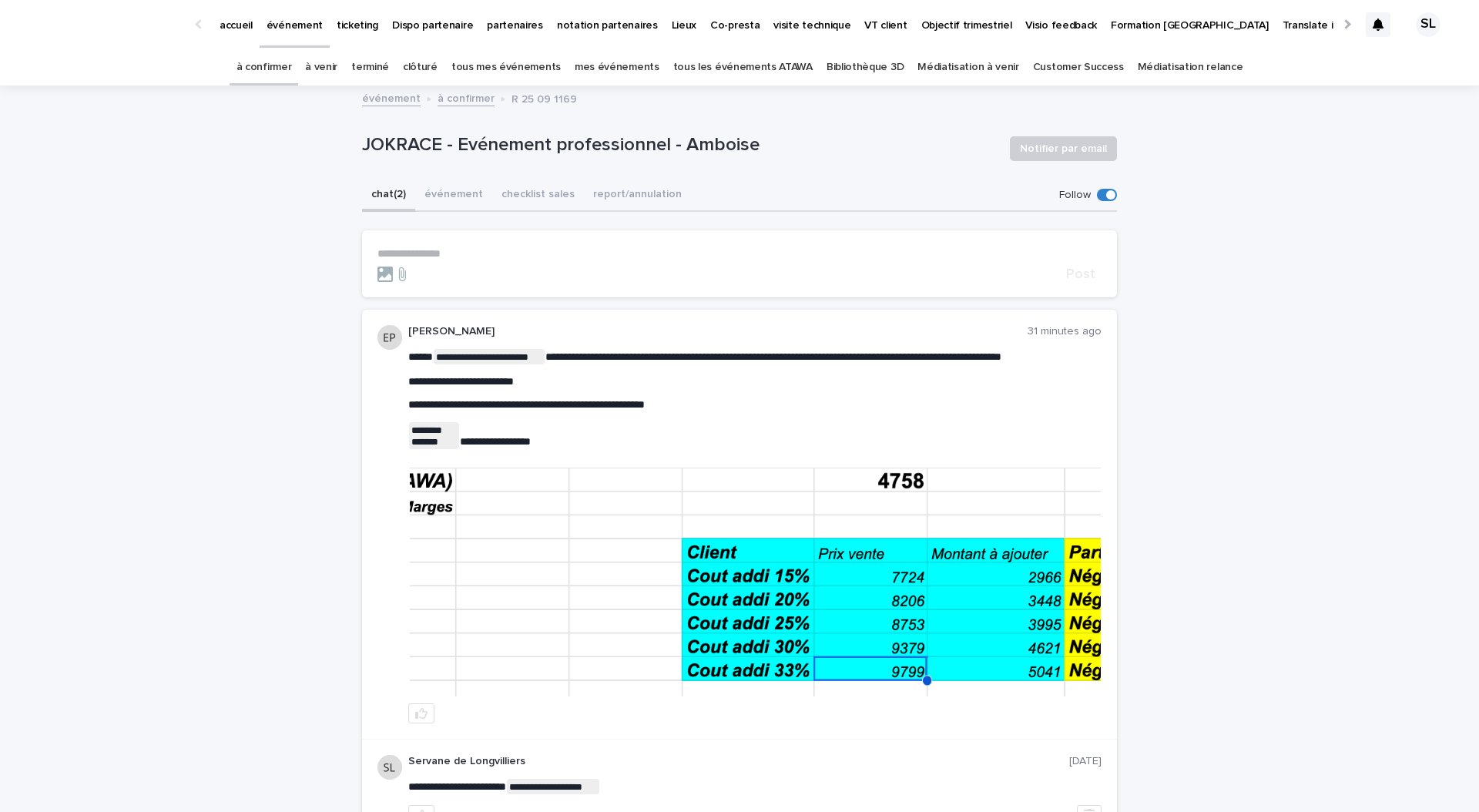
click at [460, 177] on div "**********" at bounding box center [739, 470] width 755 height 767
click at [454, 188] on button "événement" at bounding box center [454, 195] width 77 height 33
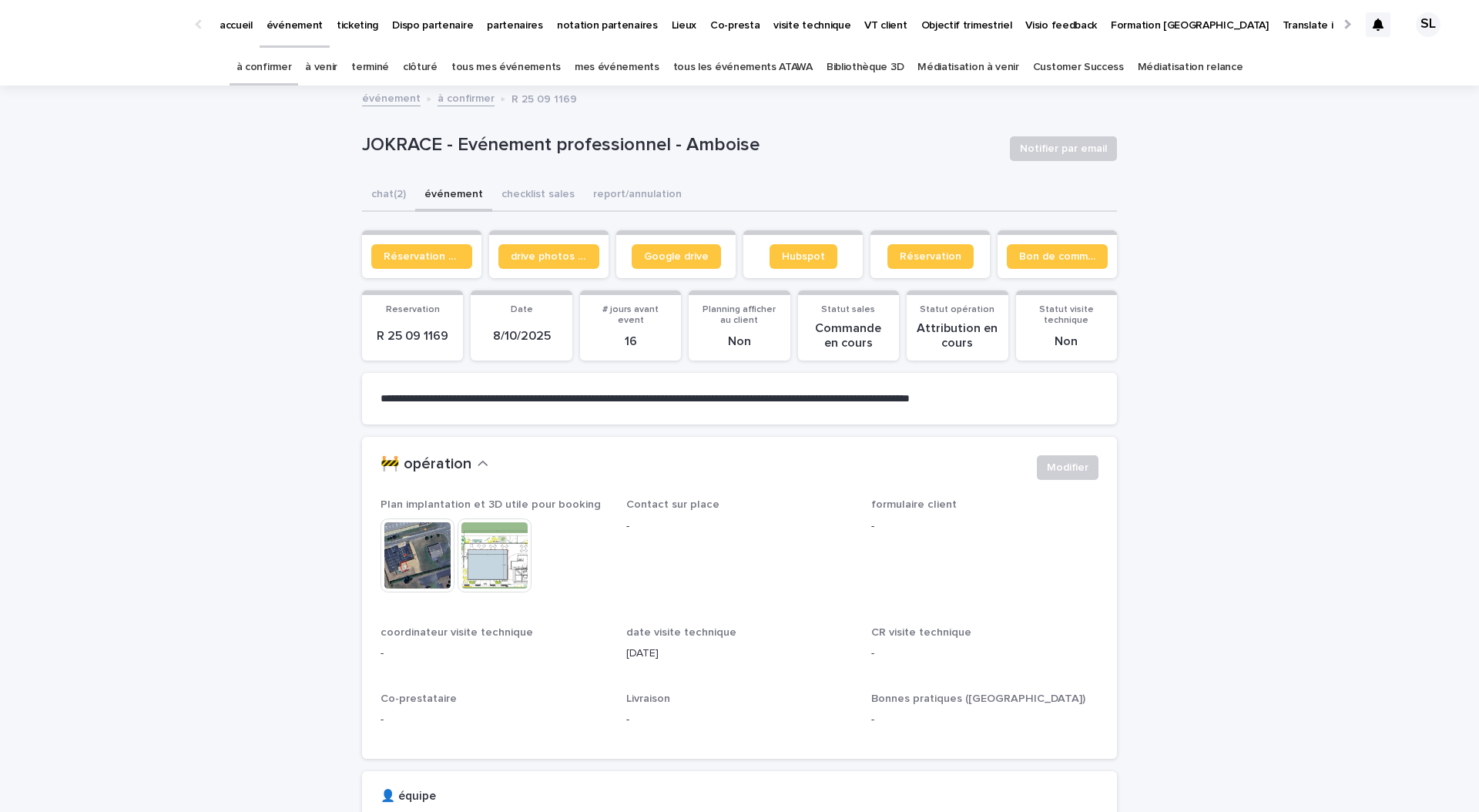
click at [412, 273] on section "Réservation client" at bounding box center [421, 254] width 120 height 48
click at [412, 263] on link "Réservation client" at bounding box center [421, 256] width 101 height 24
click at [376, 210] on button "chat (2)" at bounding box center [388, 195] width 53 height 33
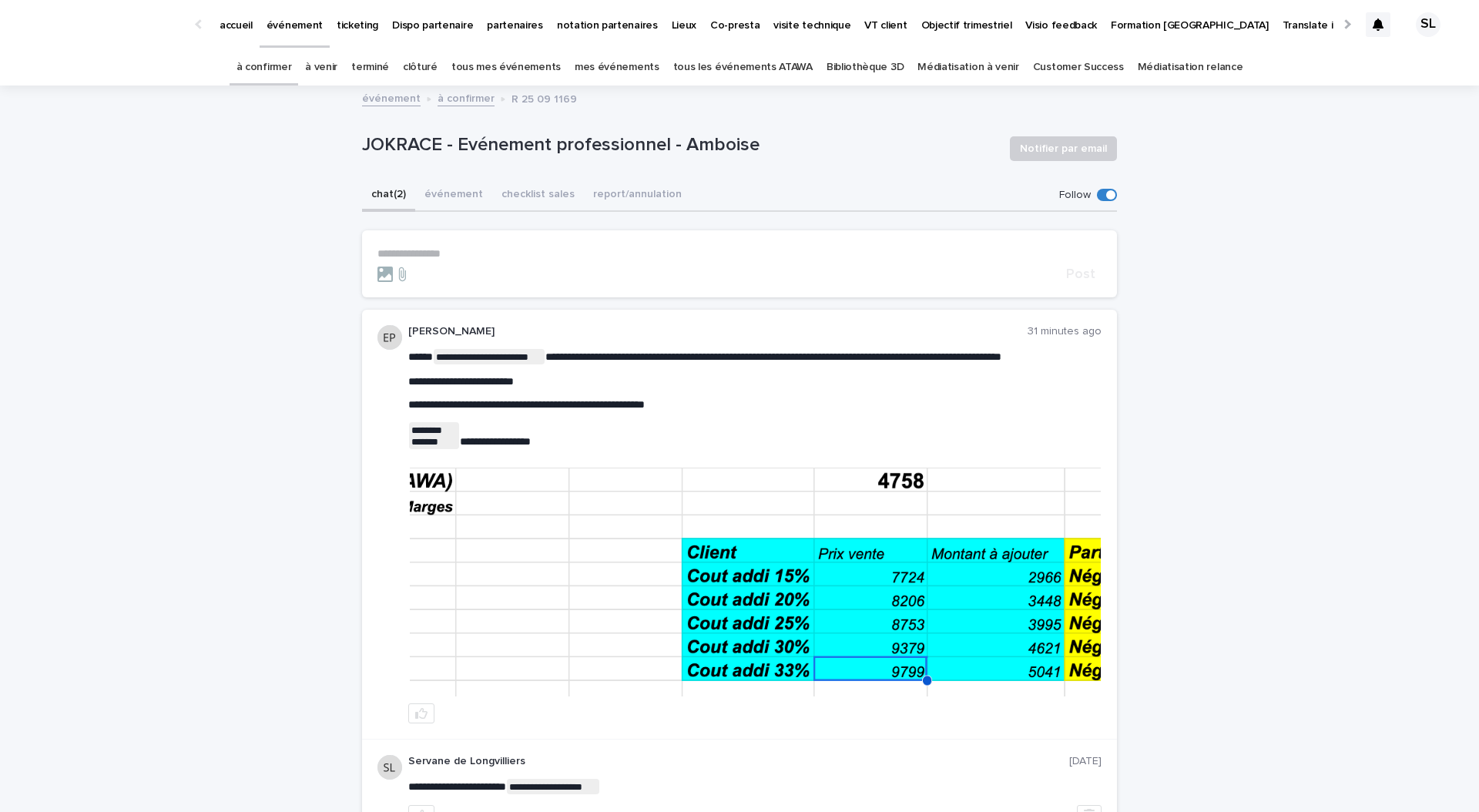
click at [802, 518] on img at bounding box center [755, 581] width 691 height 229
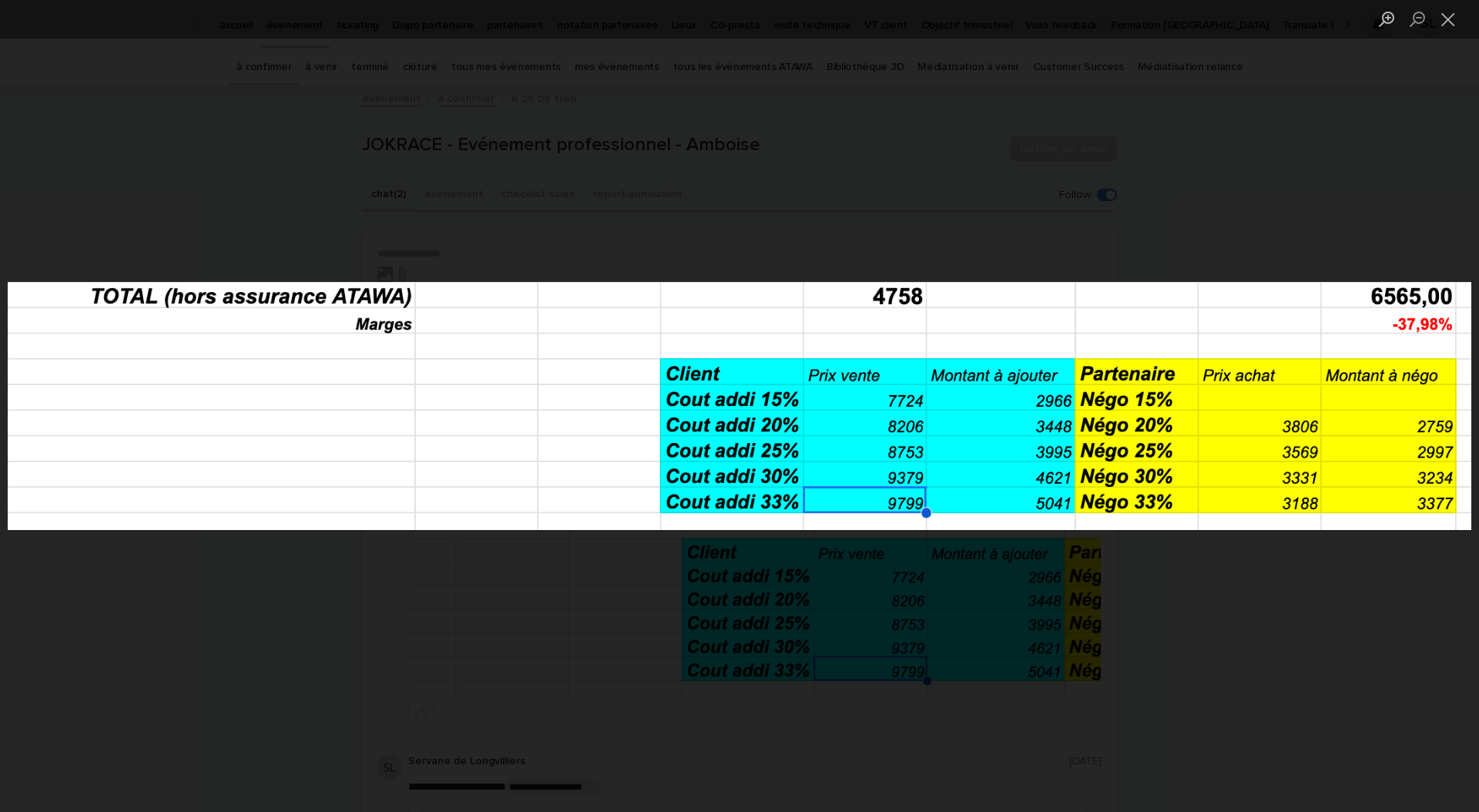
click at [815, 191] on div "Lightbox" at bounding box center [740, 406] width 1479 height 812
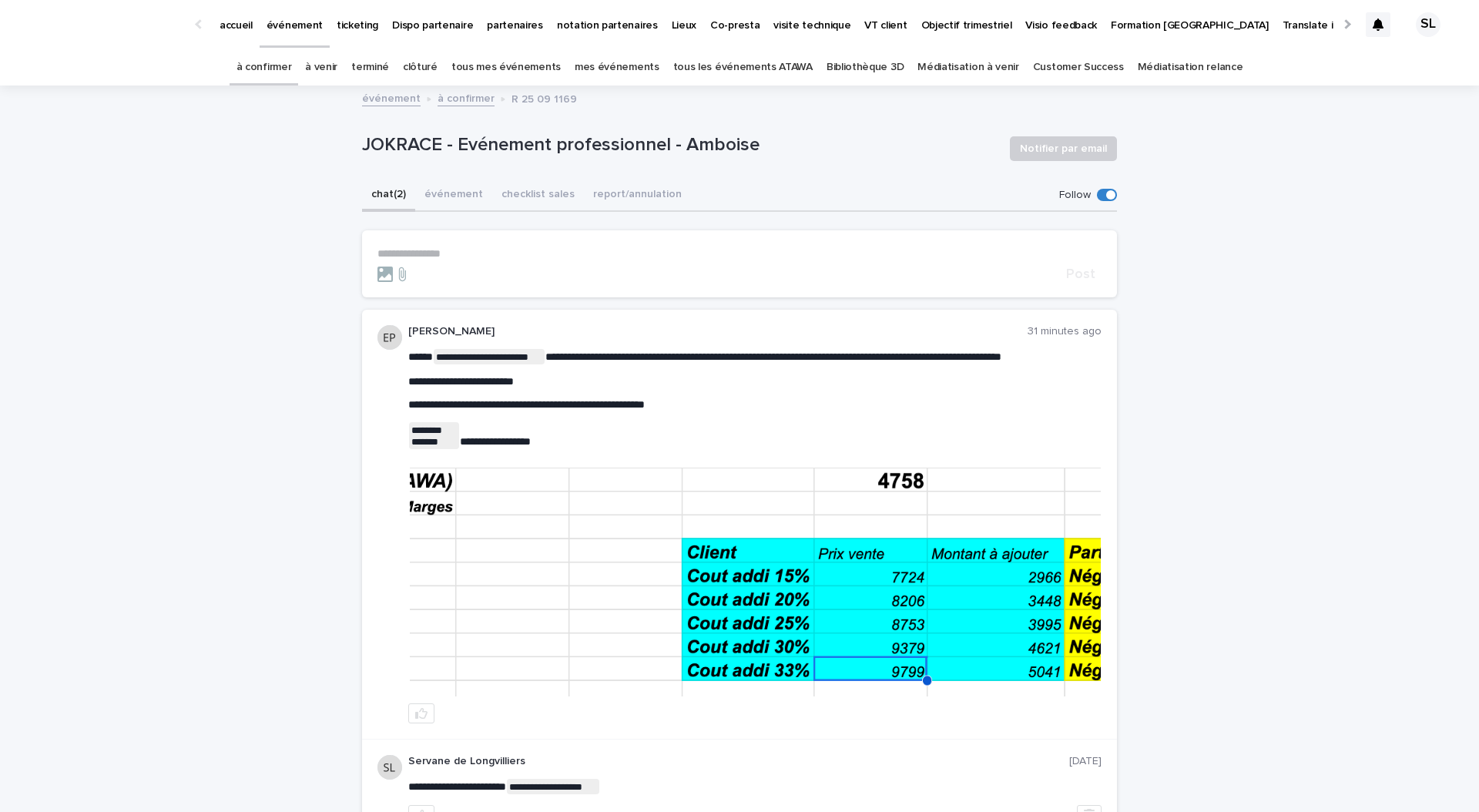
scroll to position [43, 0]
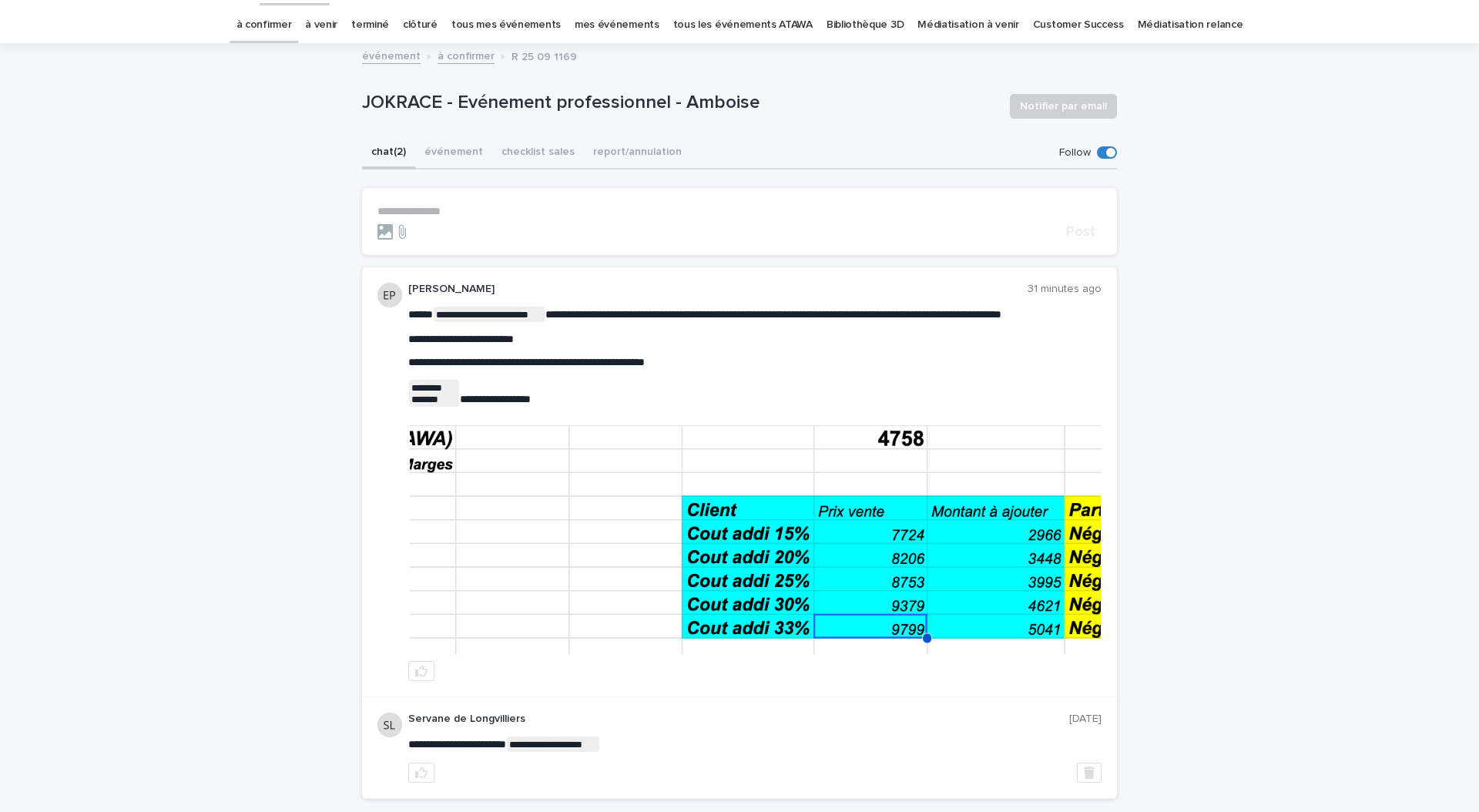
click at [670, 551] on img at bounding box center [755, 539] width 691 height 229
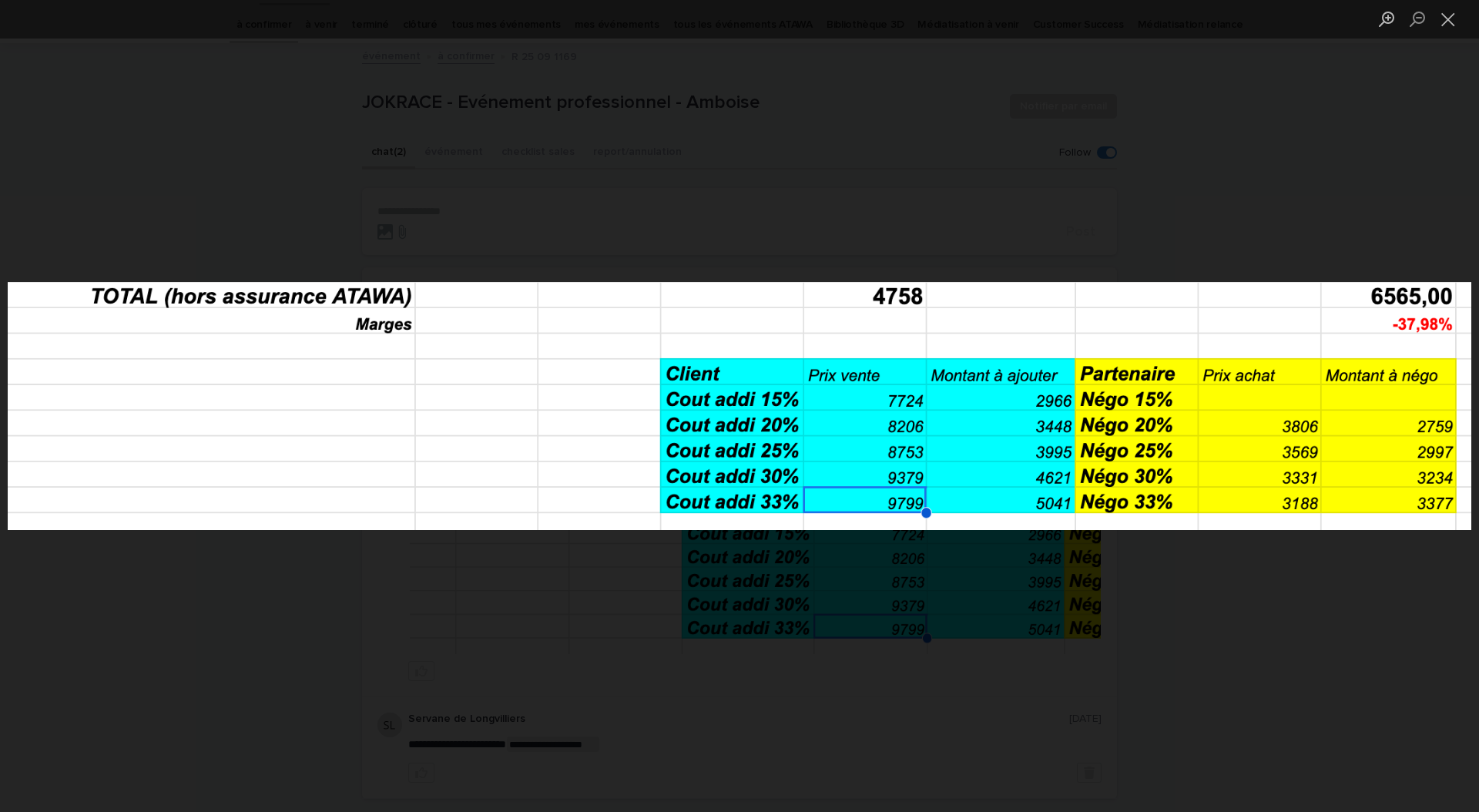
click at [688, 197] on div "Lightbox" at bounding box center [740, 406] width 1479 height 812
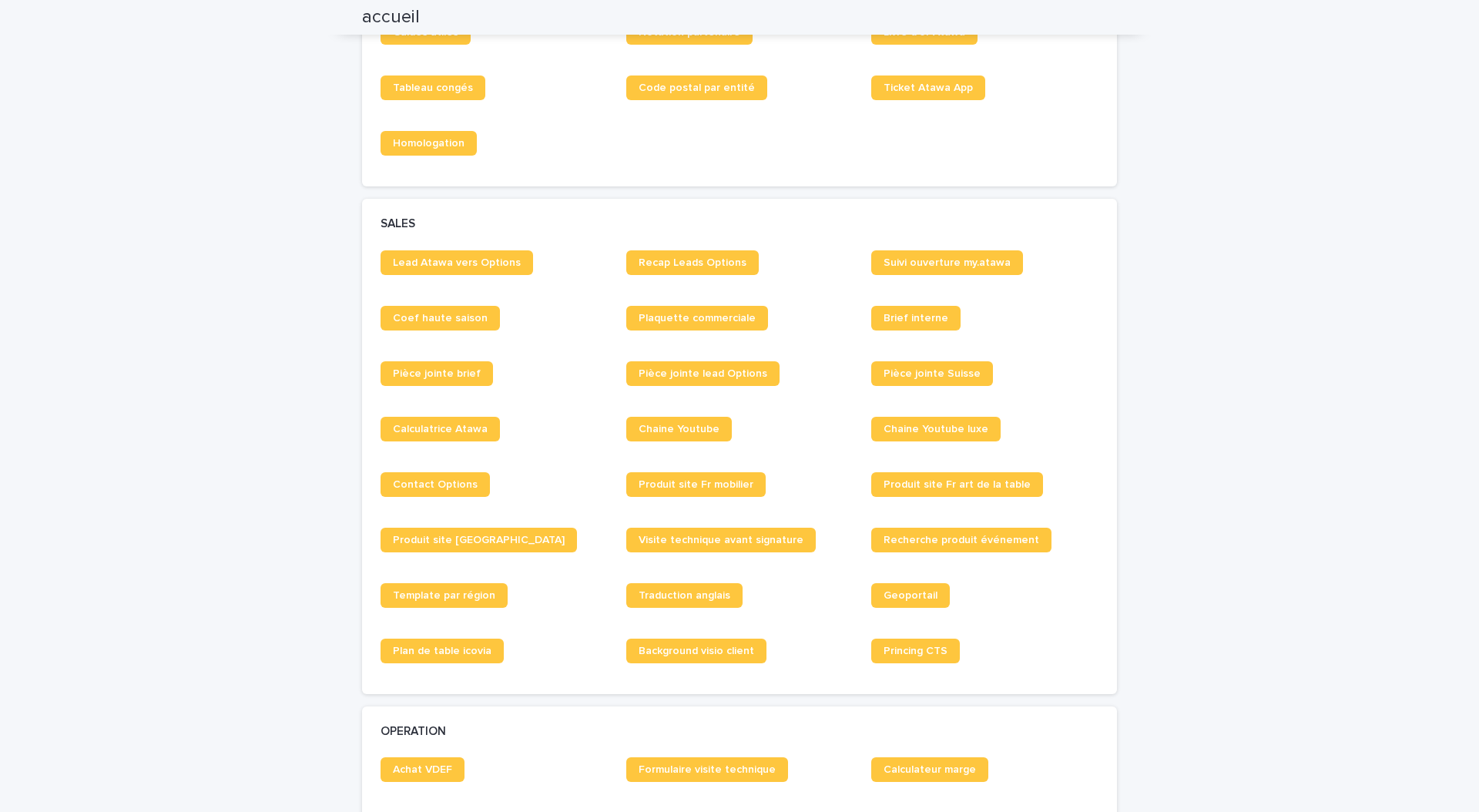
scroll to position [957, 0]
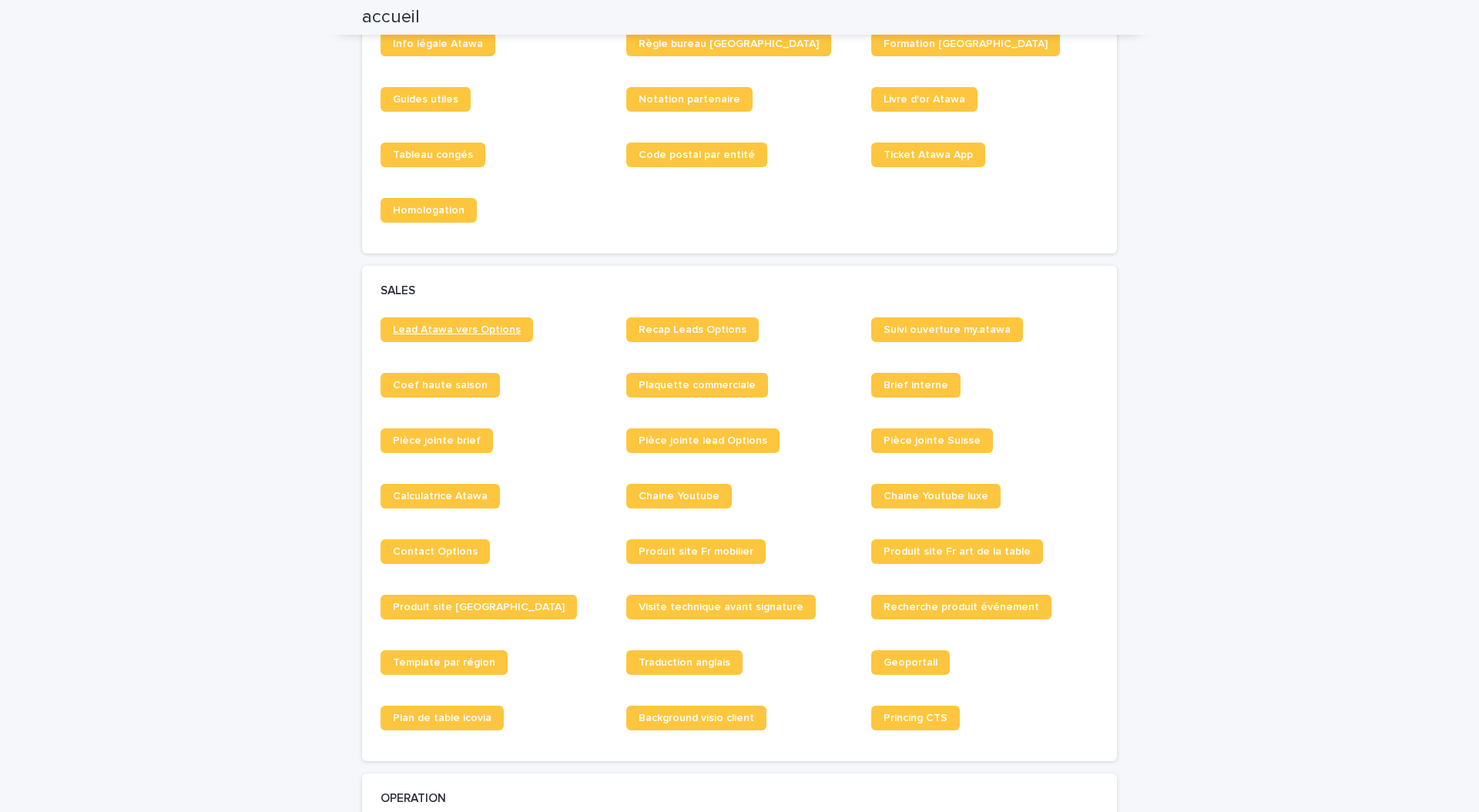
click at [474, 331] on span "Lead Atawa vers Options" at bounding box center [456, 329] width 128 height 11
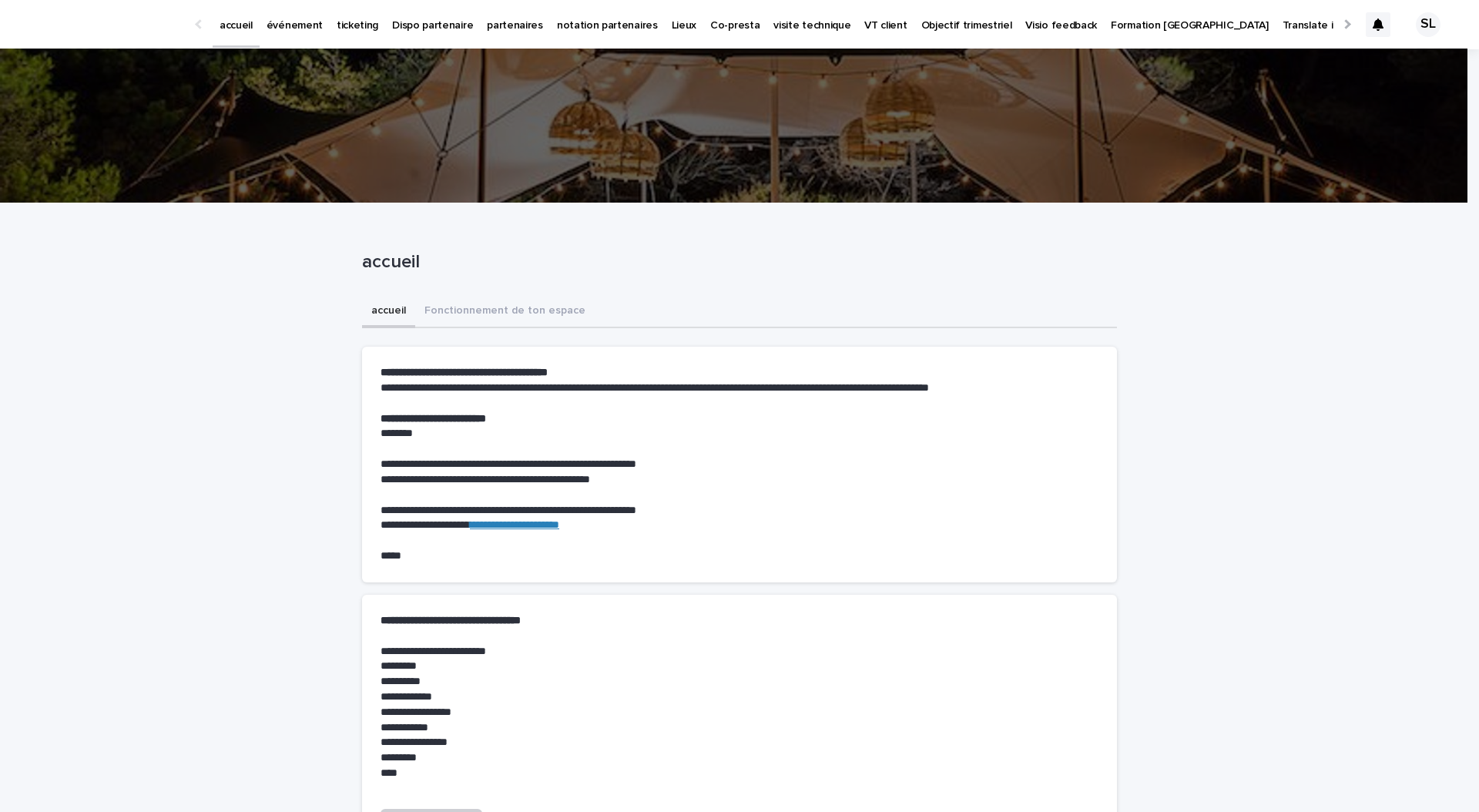
click at [1373, 28] on div at bounding box center [1378, 24] width 24 height 24
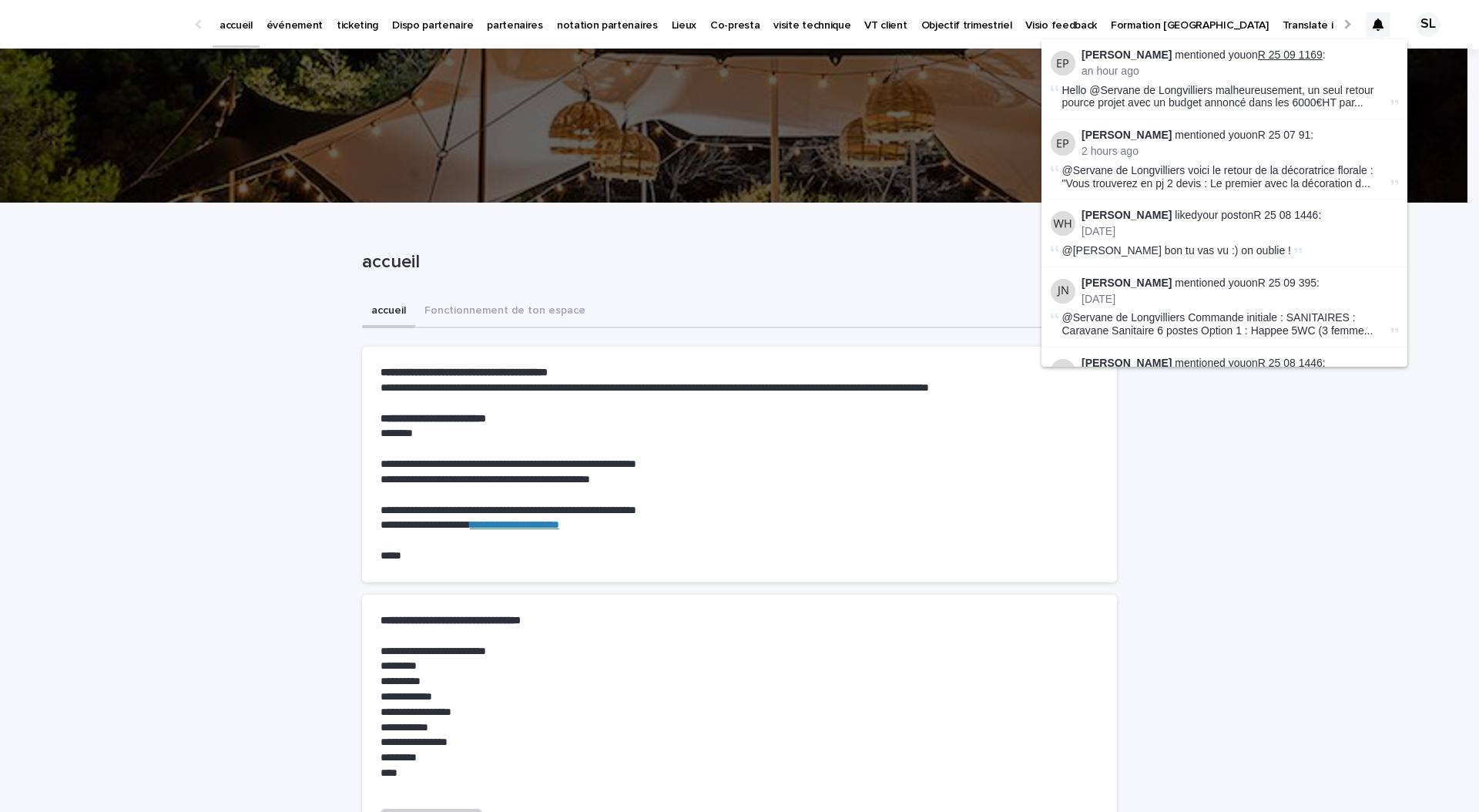
click at [1296, 55] on link "R 25 09 1169" at bounding box center [1290, 54] width 64 height 13
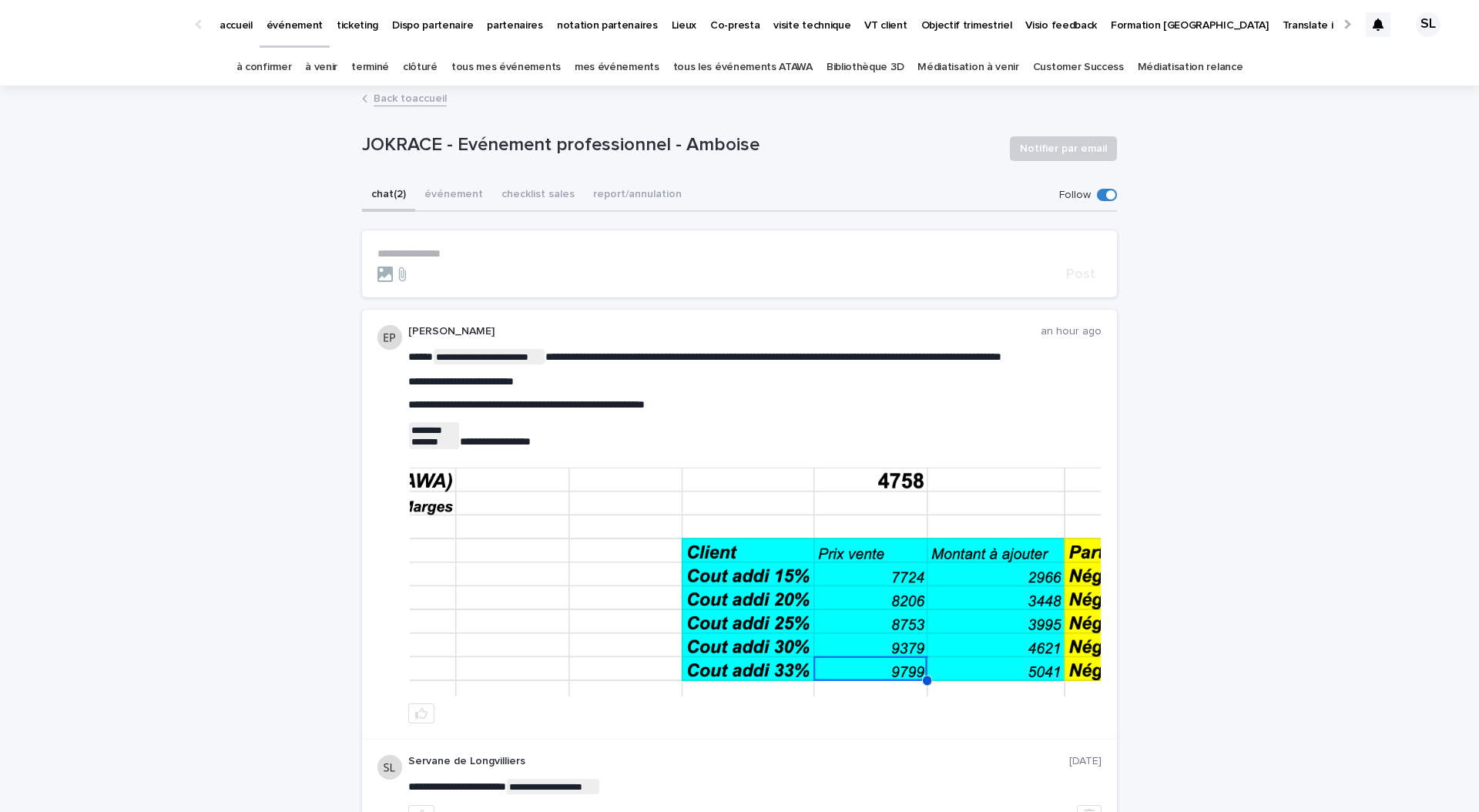
click at [249, 25] on p "accueil" at bounding box center [236, 16] width 33 height 33
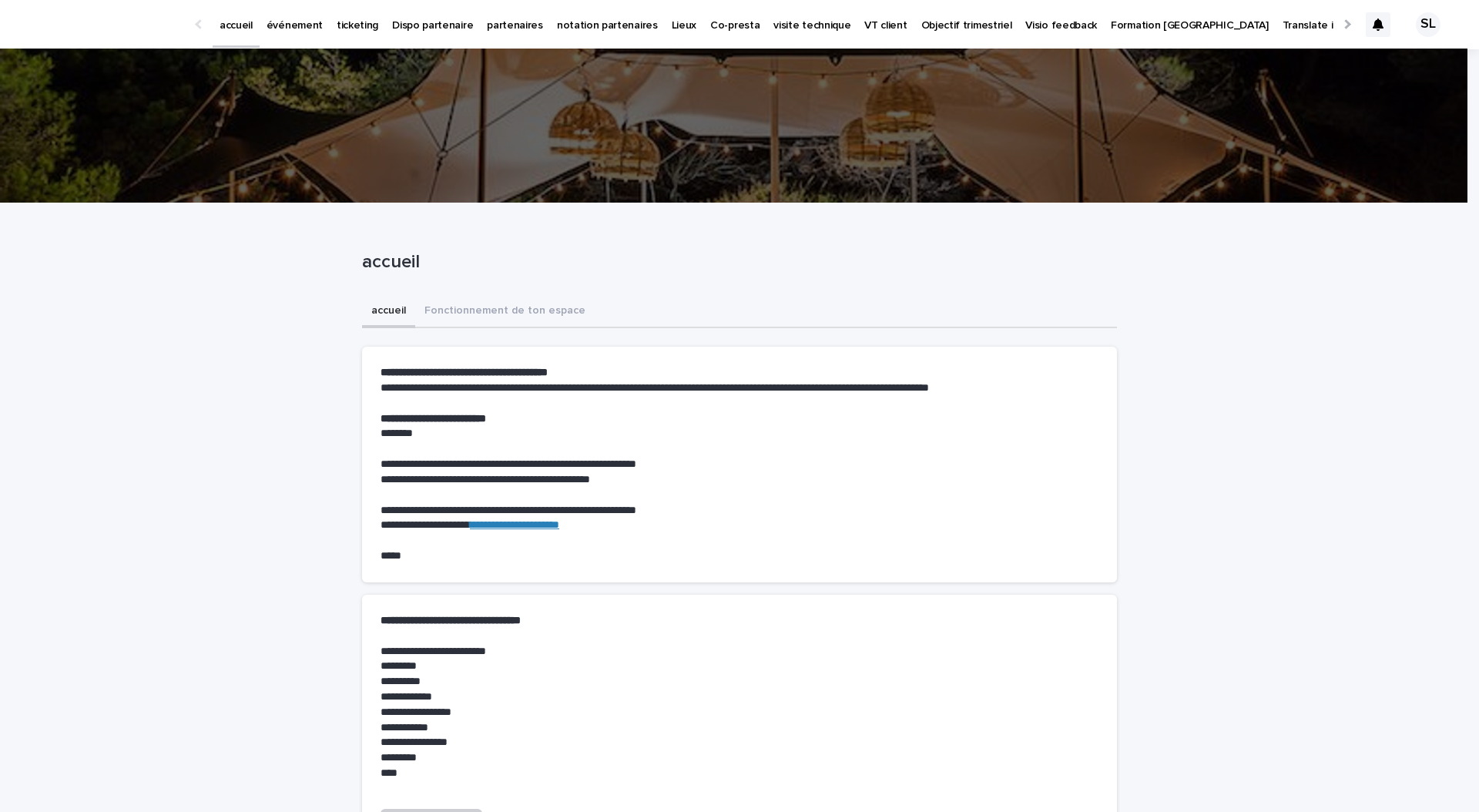
scroll to position [1083, 0]
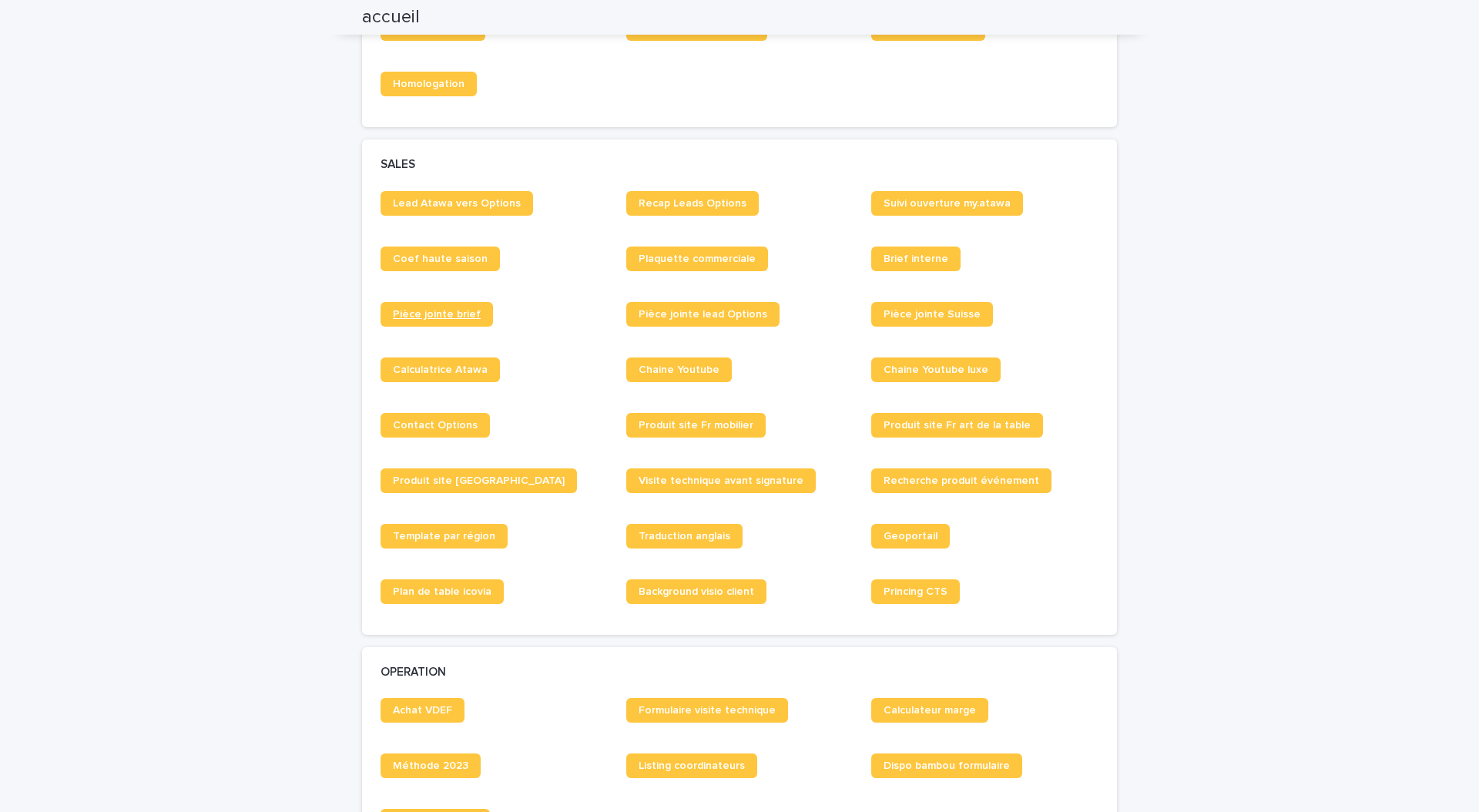
click at [461, 319] on span "Pièce jointe brief" at bounding box center [436, 314] width 88 height 11
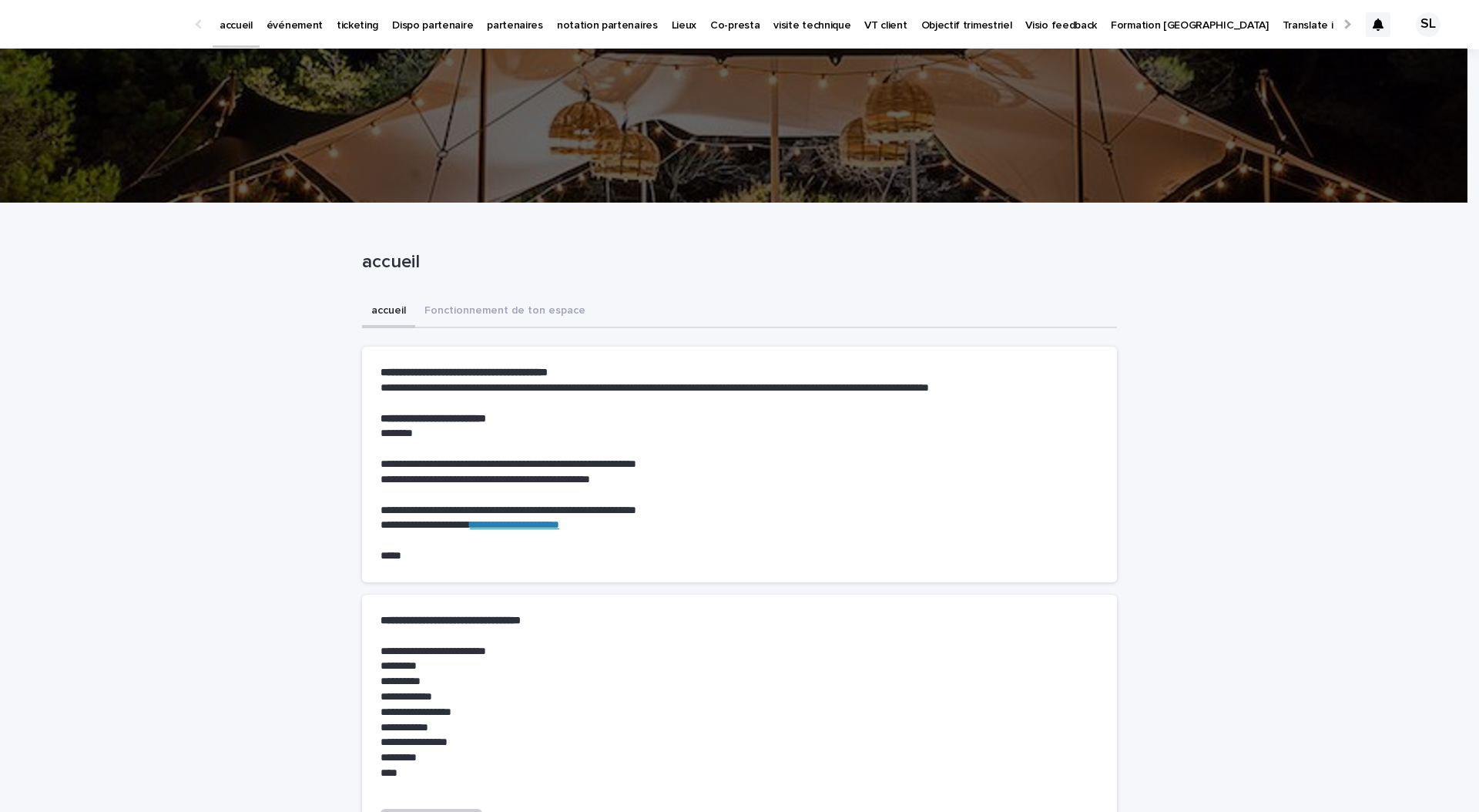
click at [1373, 23] on icon at bounding box center [1378, 24] width 11 height 13
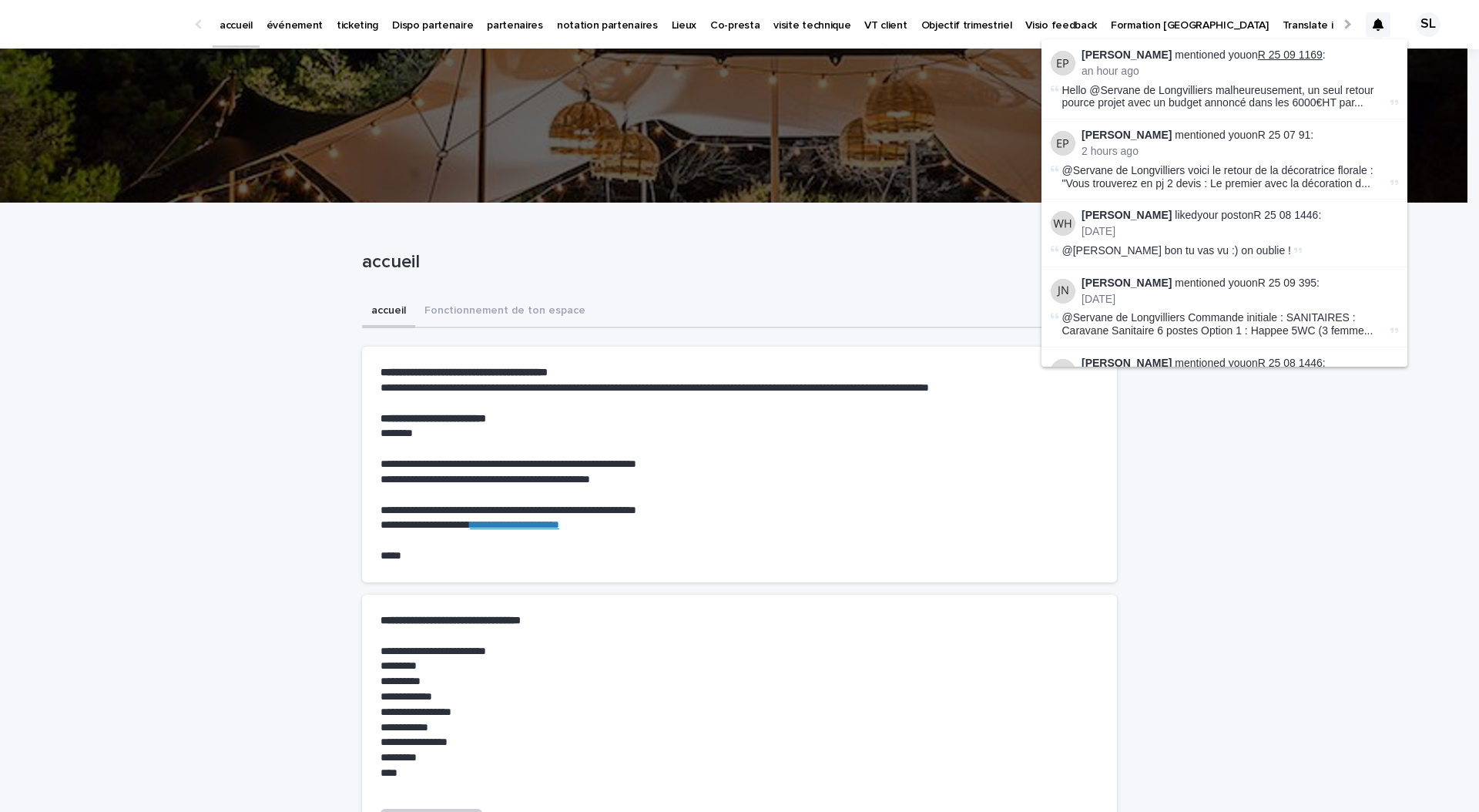
click at [1306, 52] on link "R 25 09 1169" at bounding box center [1290, 54] width 64 height 13
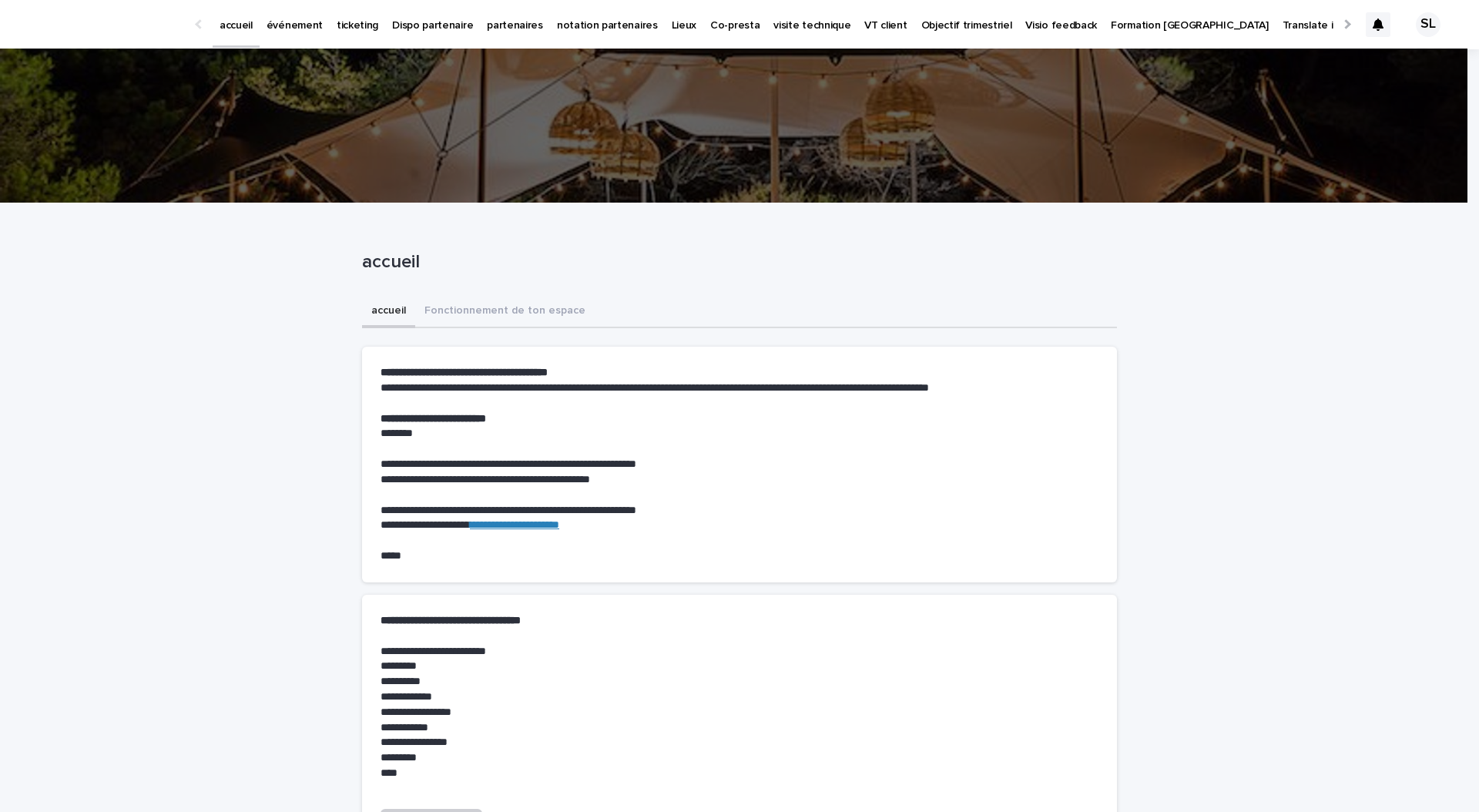
click at [307, 16] on p "événement" at bounding box center [294, 16] width 56 height 33
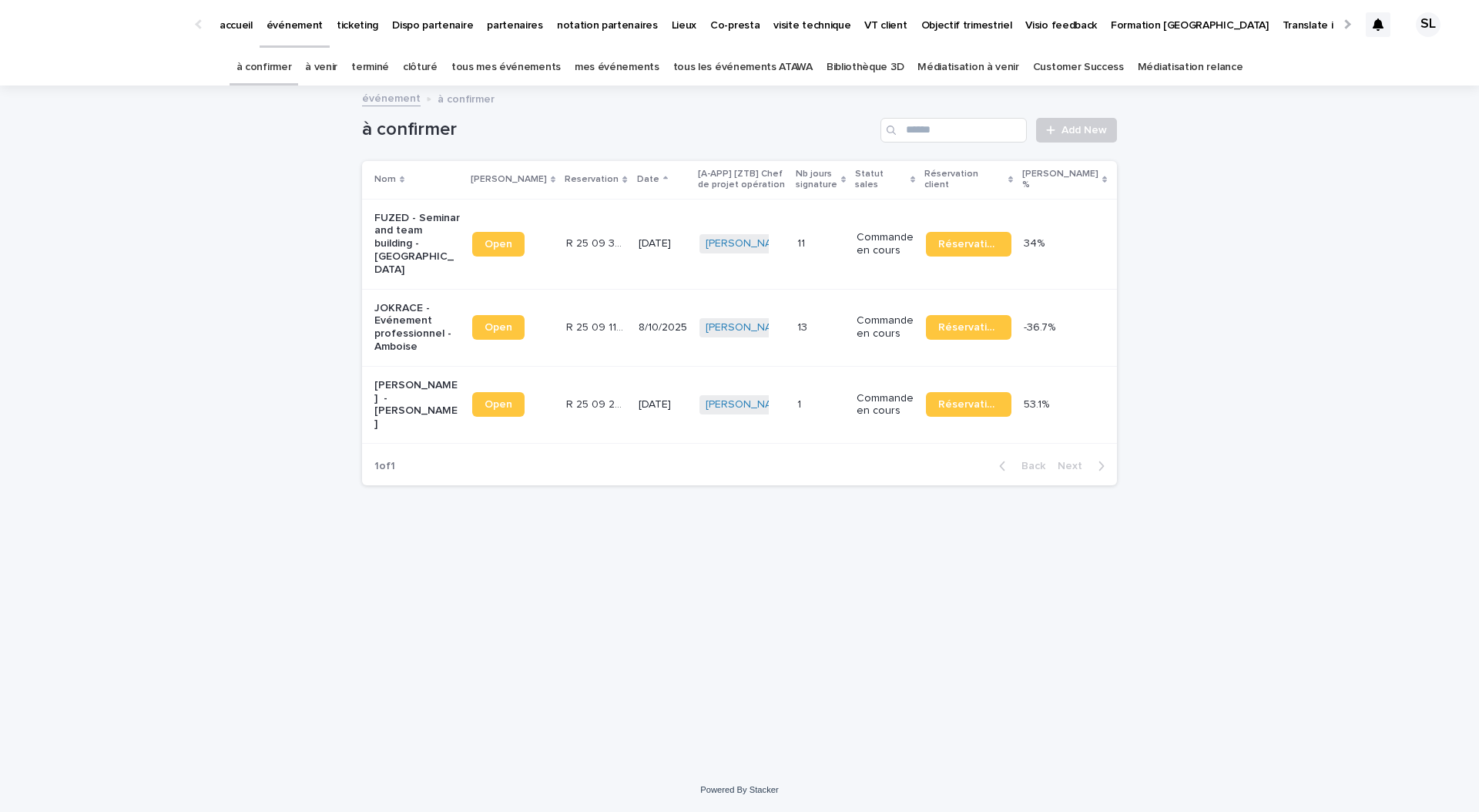
click at [338, 69] on link "à venir" at bounding box center [321, 67] width 33 height 36
